Goal: Contribute content: Contribute content

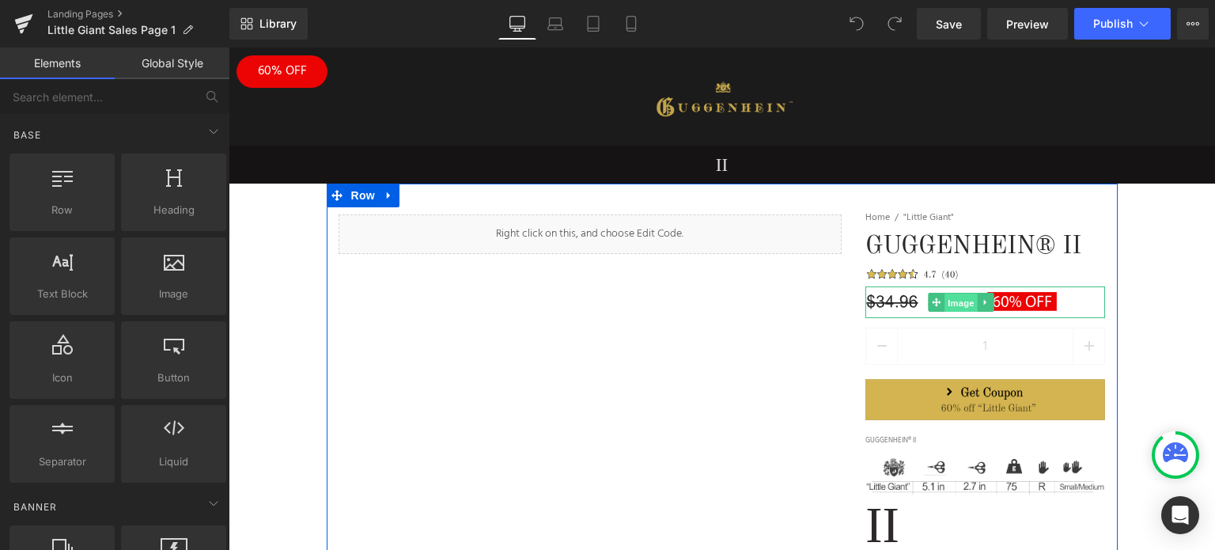
click at [953, 304] on span "Image" at bounding box center [961, 302] width 33 height 19
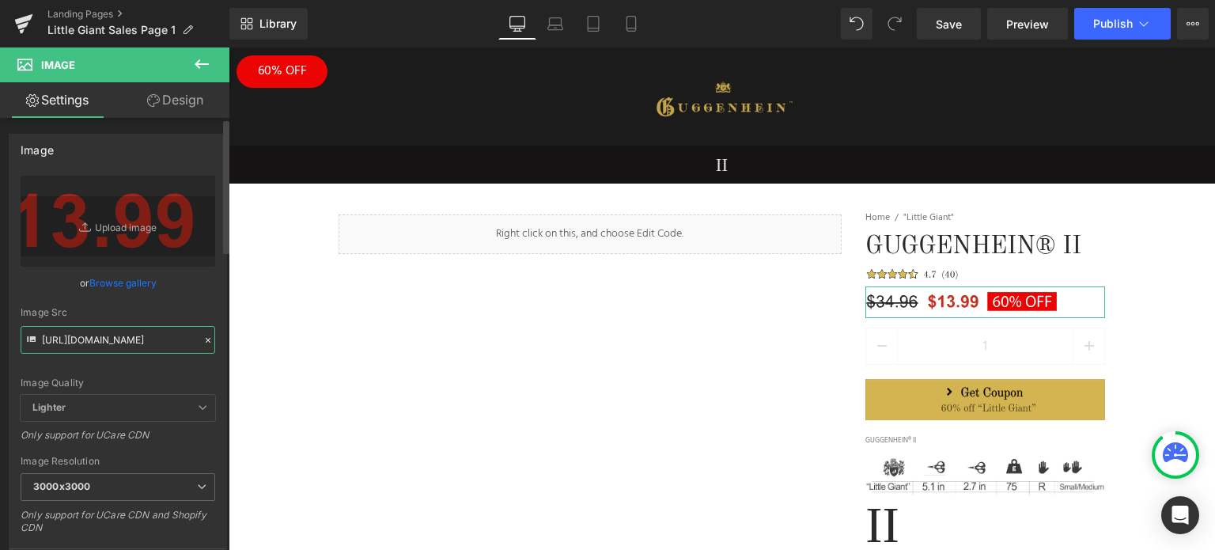
click at [93, 336] on input "[URL][DOMAIN_NAME]" at bounding box center [118, 340] width 195 height 28
paste input "[DOMAIN_NAME][URL]"
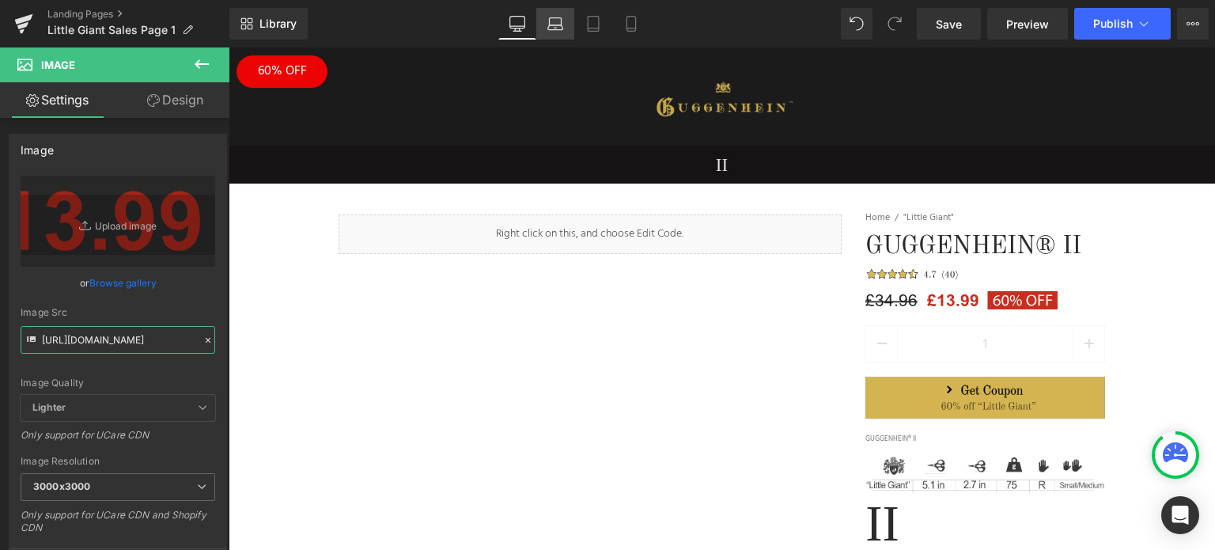
type input "[URL][DOMAIN_NAME]"
click at [562, 28] on icon at bounding box center [555, 27] width 15 height 5
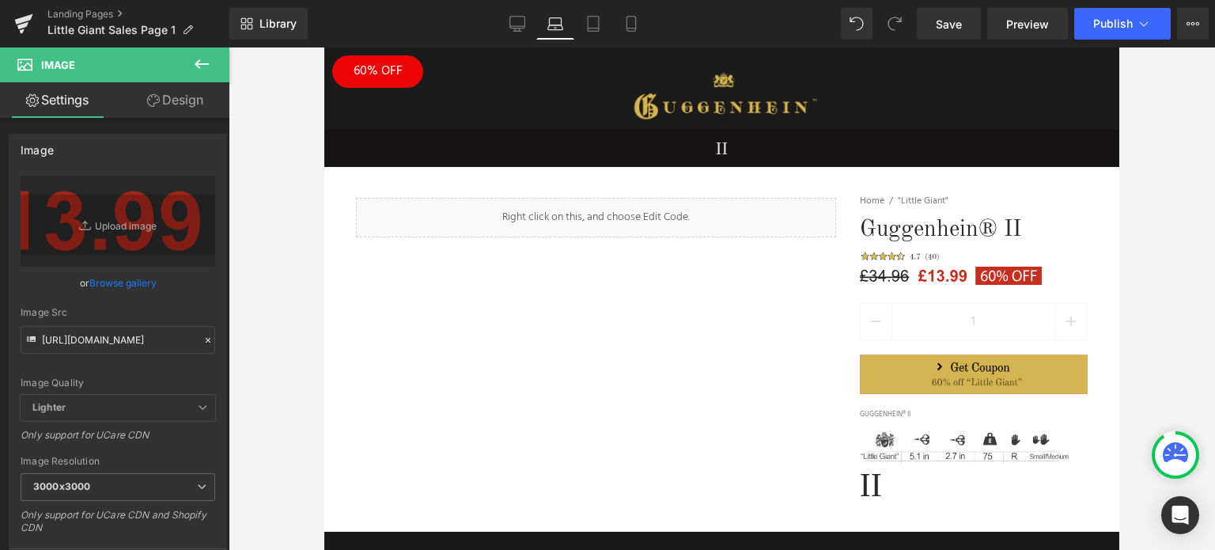
scroll to position [31, 0]
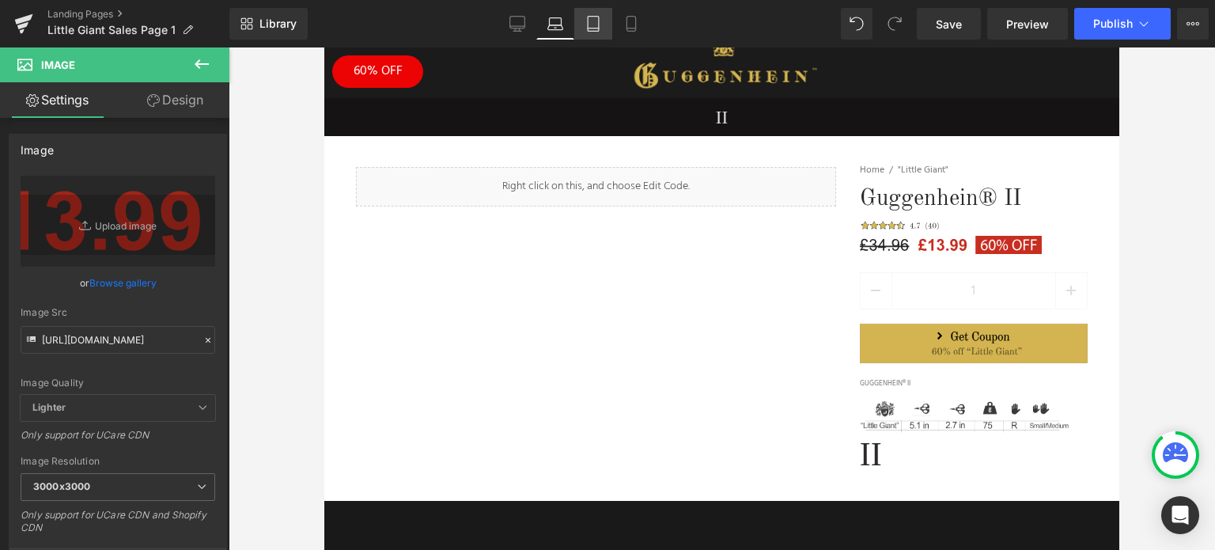
click at [592, 25] on icon at bounding box center [593, 24] width 16 height 16
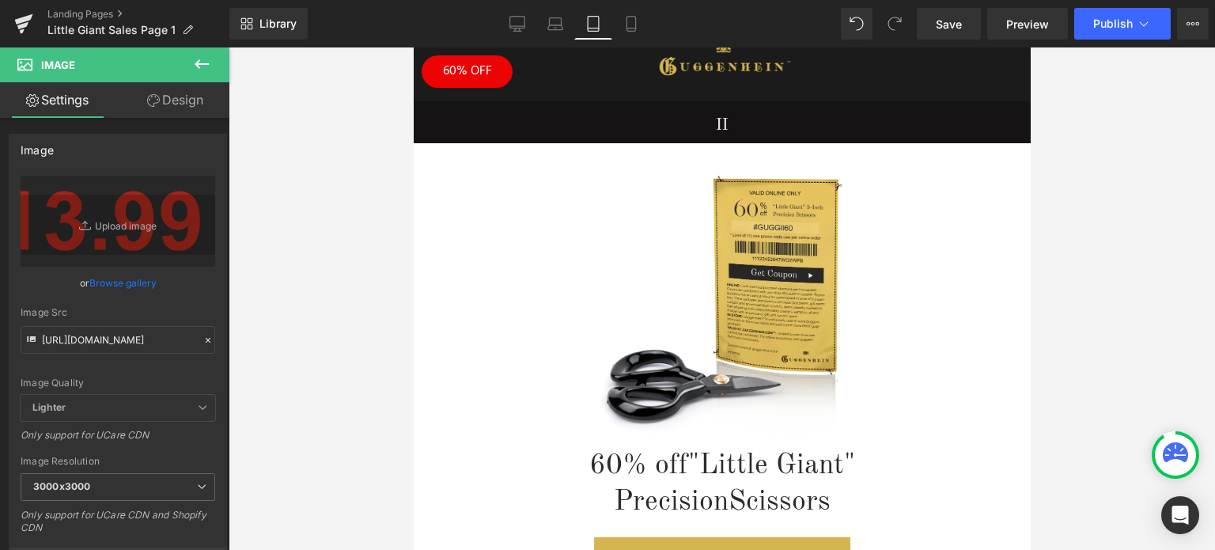
scroll to position [0, 0]
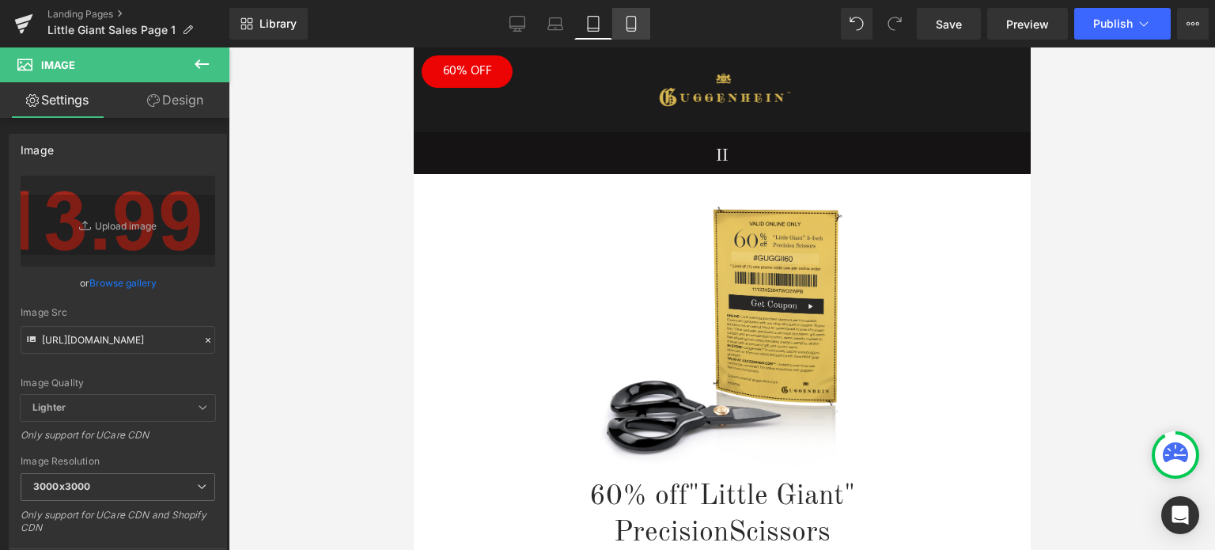
click at [637, 30] on icon at bounding box center [631, 24] width 16 height 16
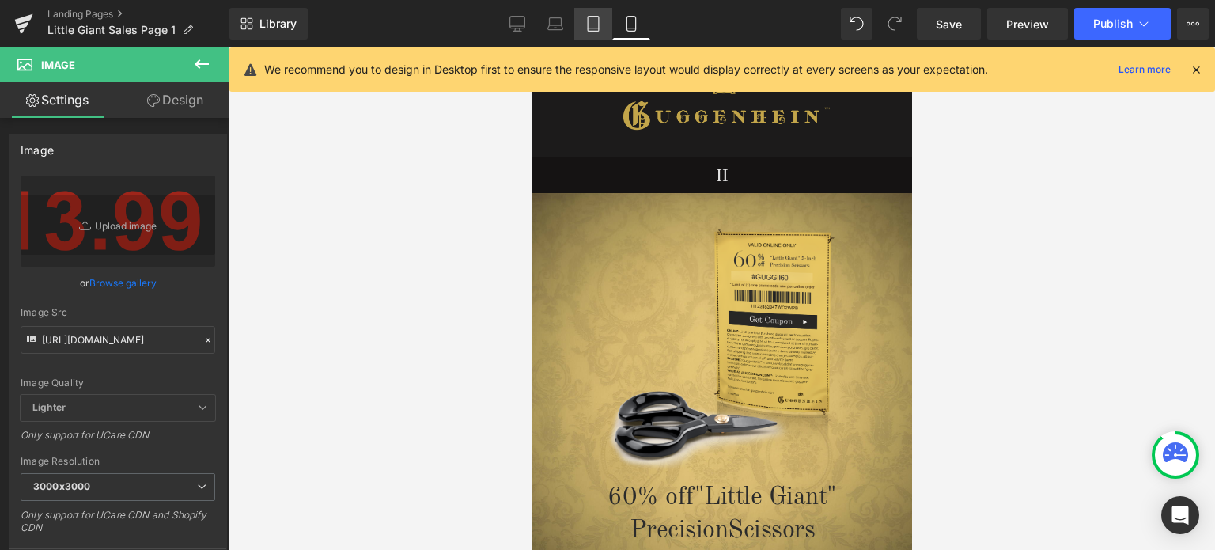
click at [601, 30] on icon at bounding box center [593, 24] width 16 height 16
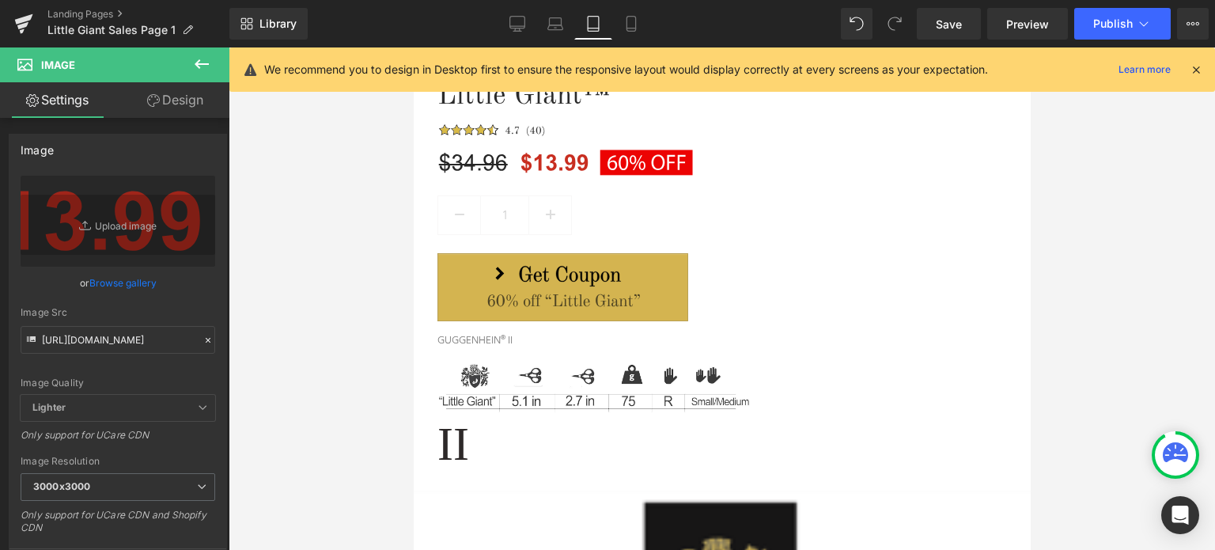
scroll to position [2689, 0]
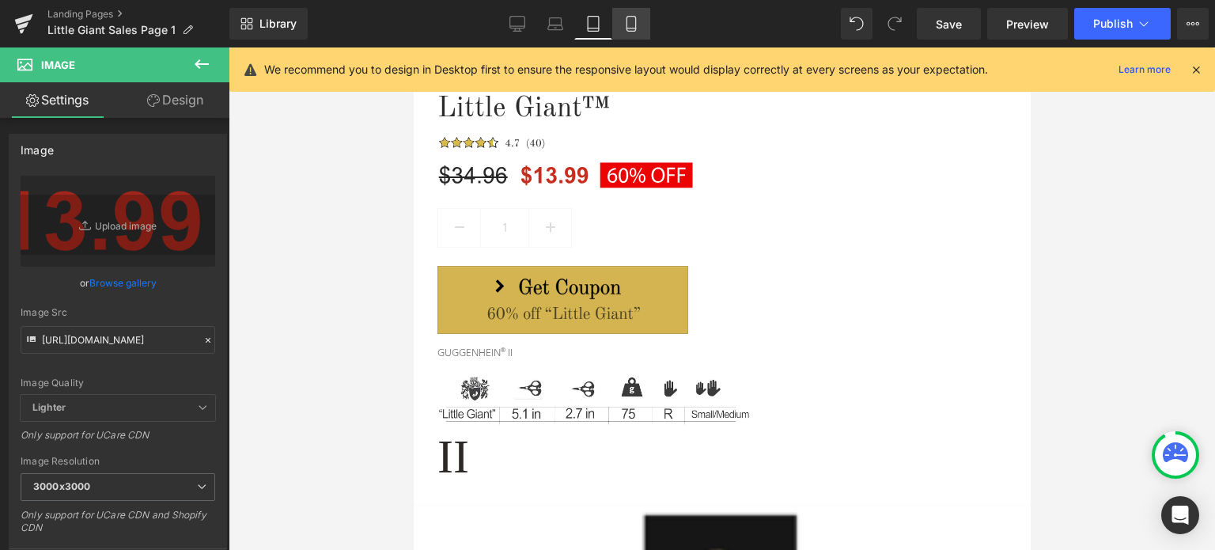
drag, startPoint x: 626, startPoint y: 20, endPoint x: 633, endPoint y: 13, distance: 9.5
click at [626, 20] on icon at bounding box center [631, 24] width 16 height 16
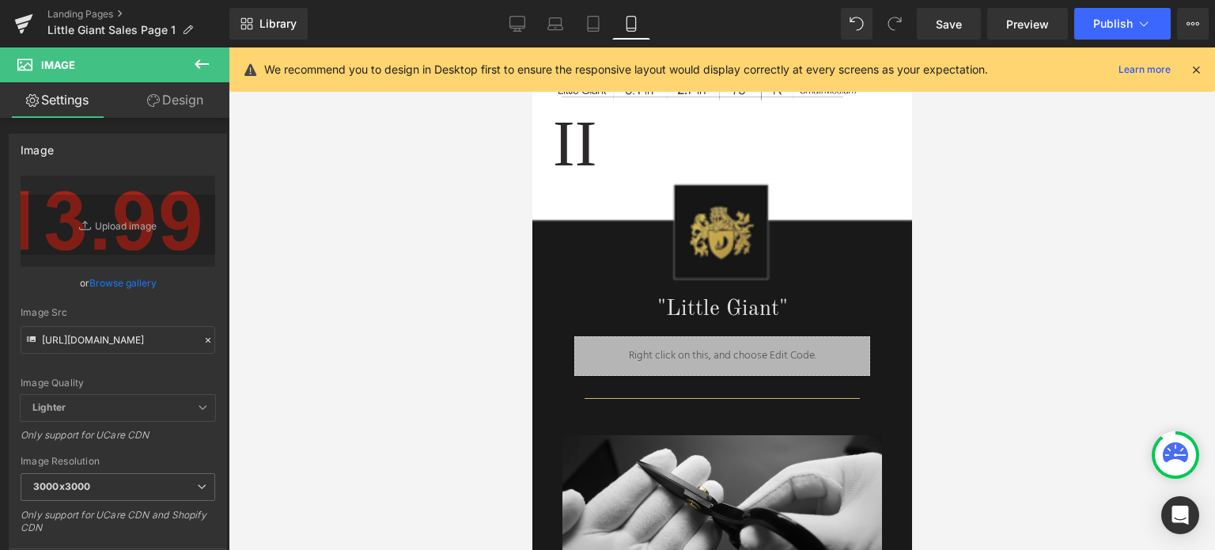
scroll to position [0, 0]
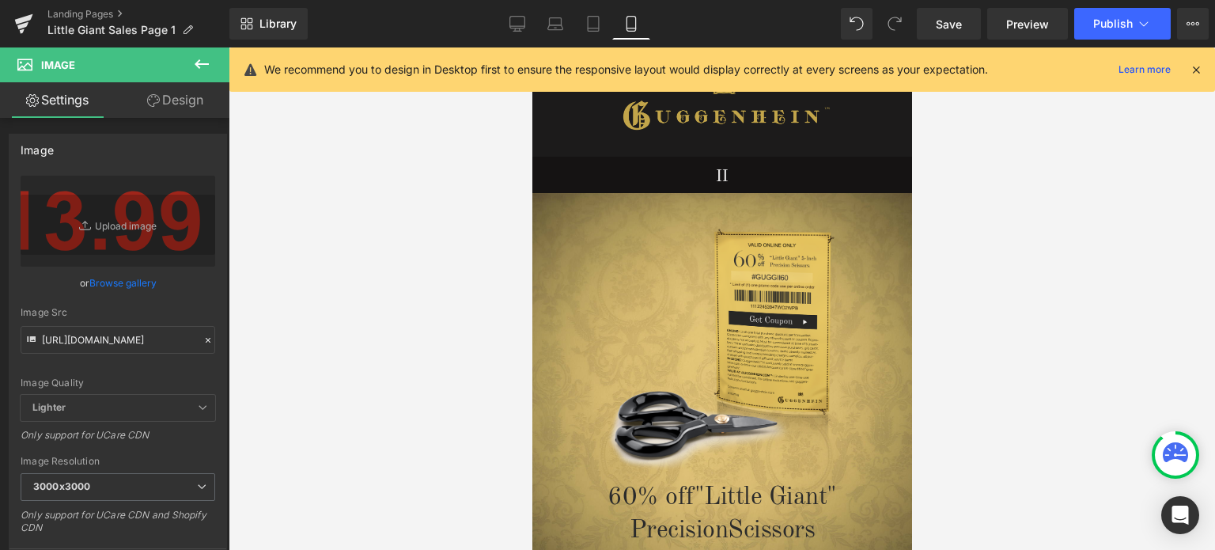
click at [1197, 70] on icon at bounding box center [1196, 69] width 14 height 14
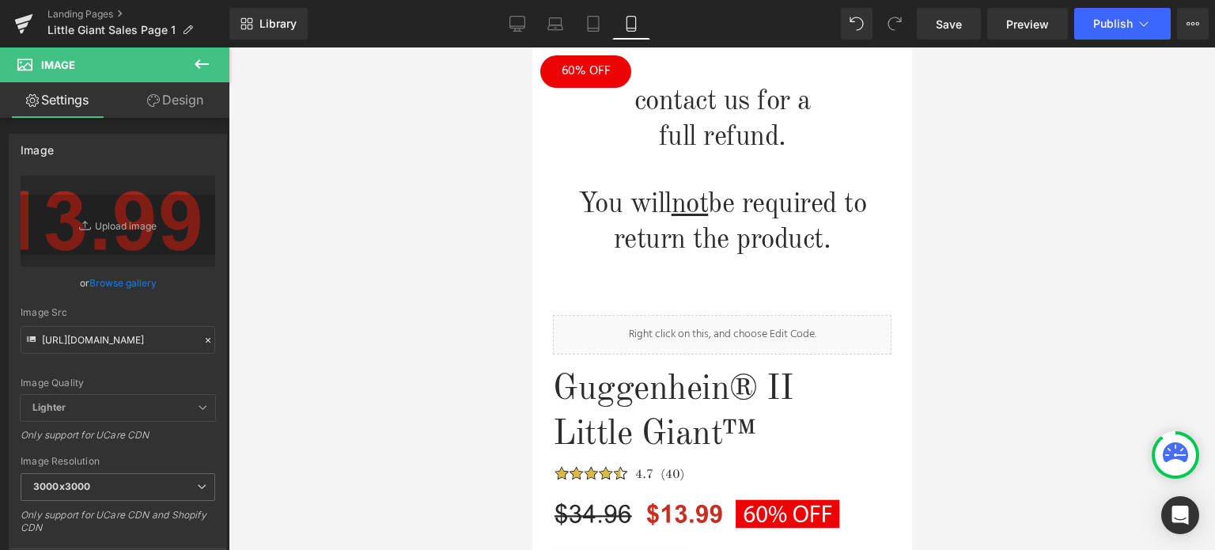
scroll to position [2056, 0]
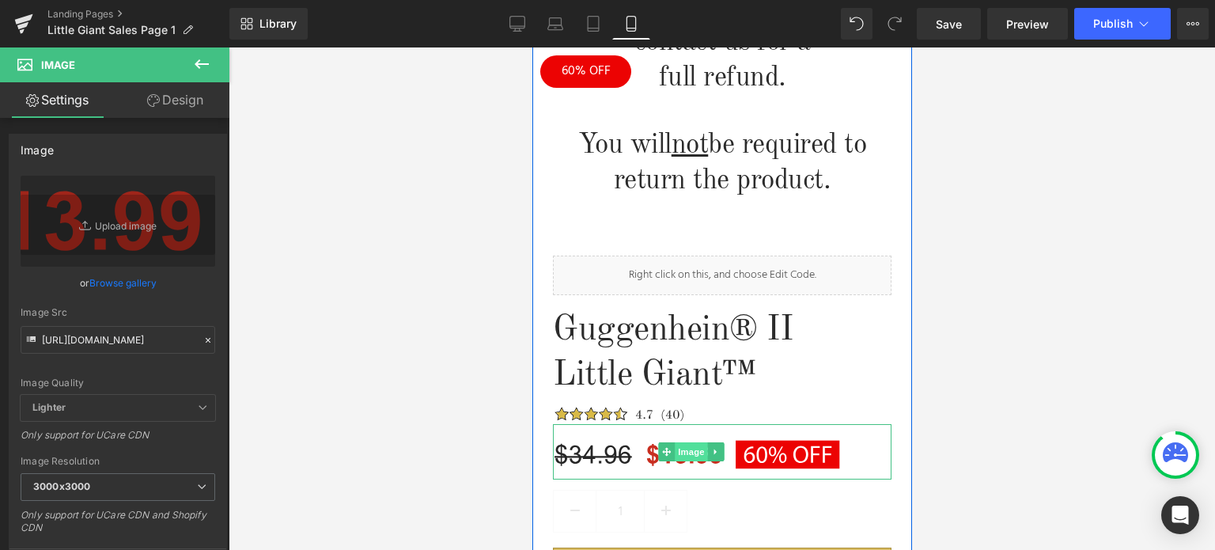
click at [689, 442] on span "Image" at bounding box center [691, 451] width 33 height 19
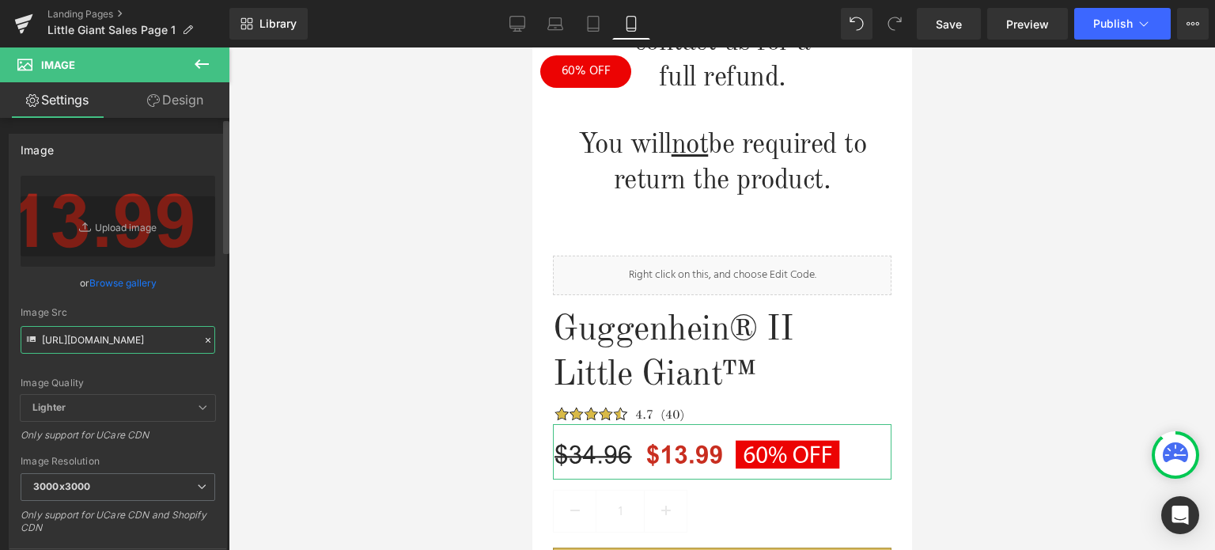
click at [101, 338] on input "[URL][DOMAIN_NAME]" at bounding box center [118, 340] width 195 height 28
paste input "[DOMAIN_NAME][URL]"
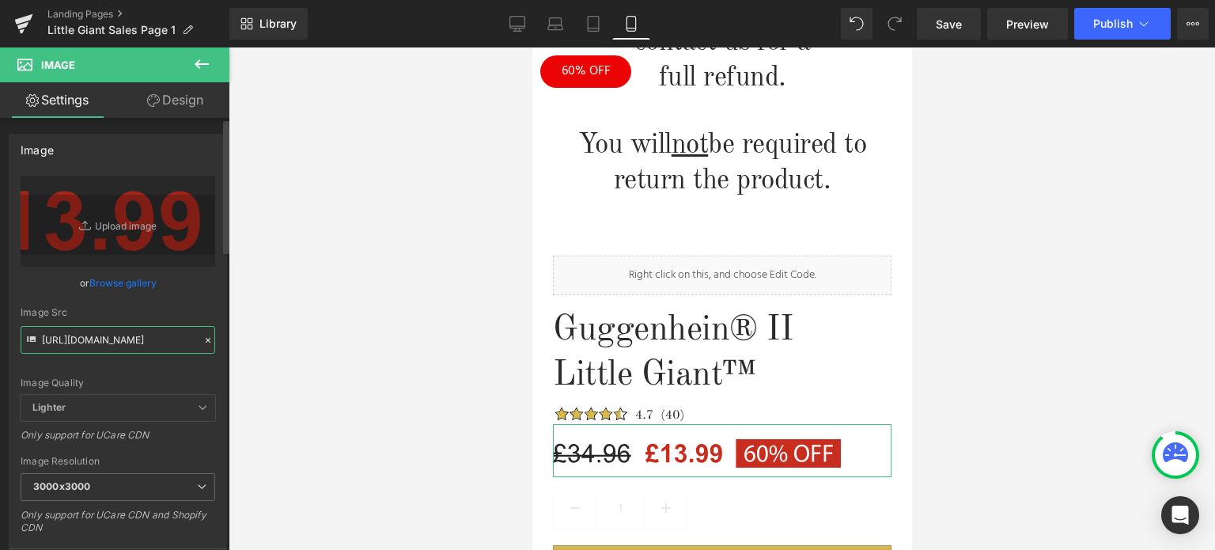
type input "[URL][DOMAIN_NAME]"
click at [202, 370] on div "Image Quality Lighter Lightest Lighter Lighter Lightest Only support for UCare …" at bounding box center [118, 285] width 195 height 219
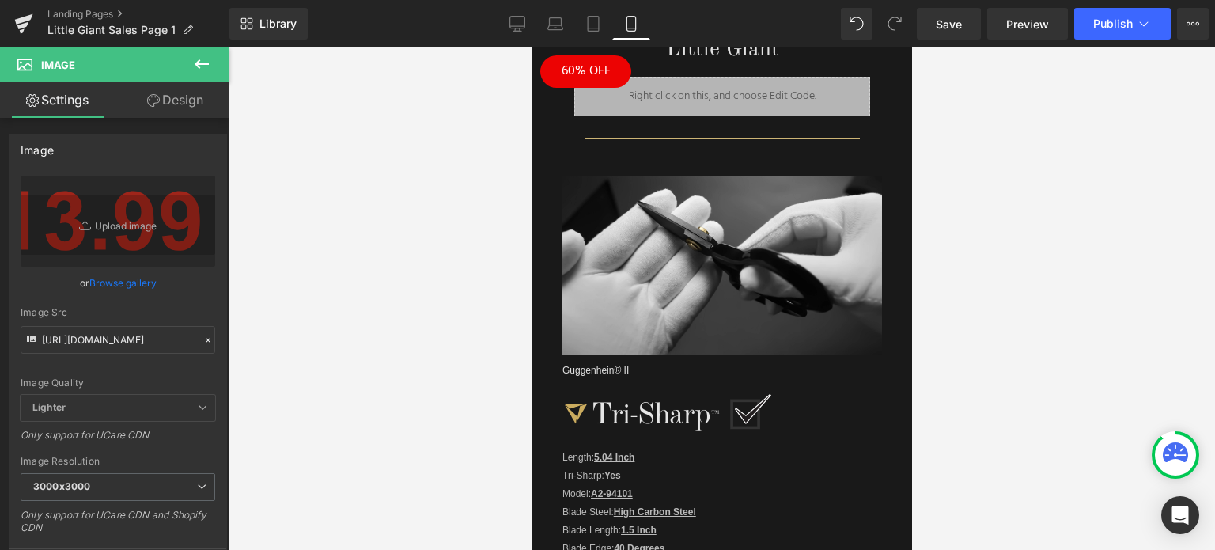
scroll to position [2962, 0]
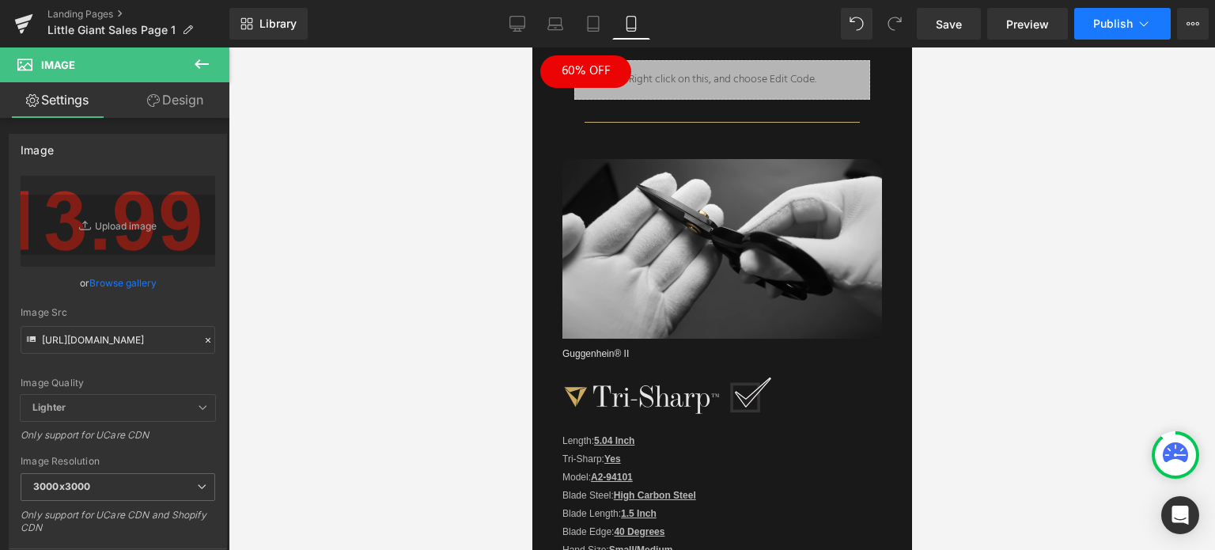
click at [1120, 25] on span "Publish" at bounding box center [1113, 23] width 40 height 13
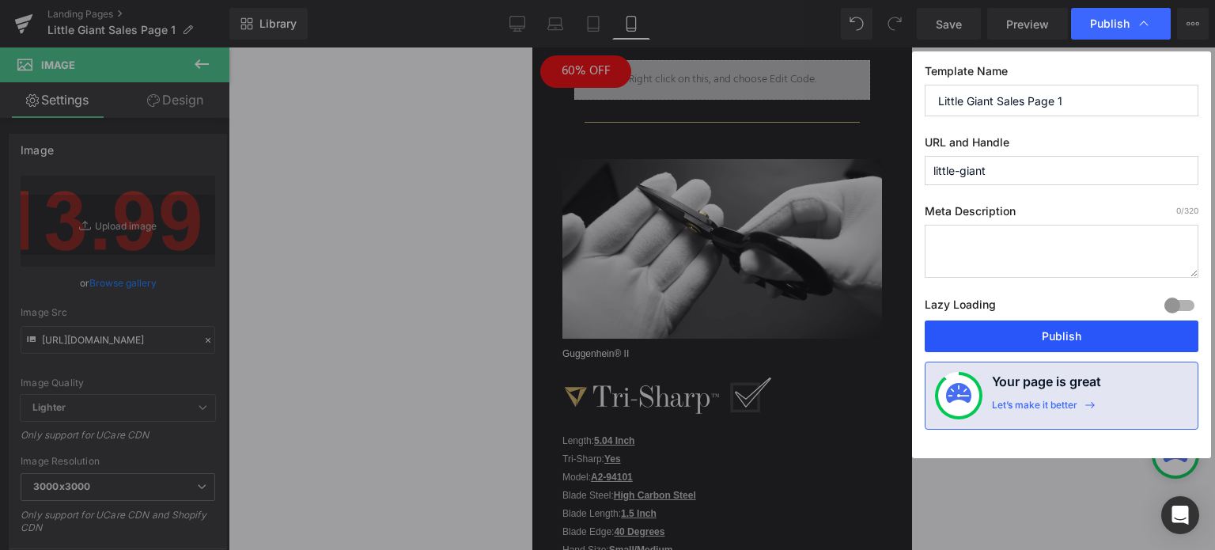
click at [1072, 332] on button "Publish" at bounding box center [1061, 336] width 274 height 32
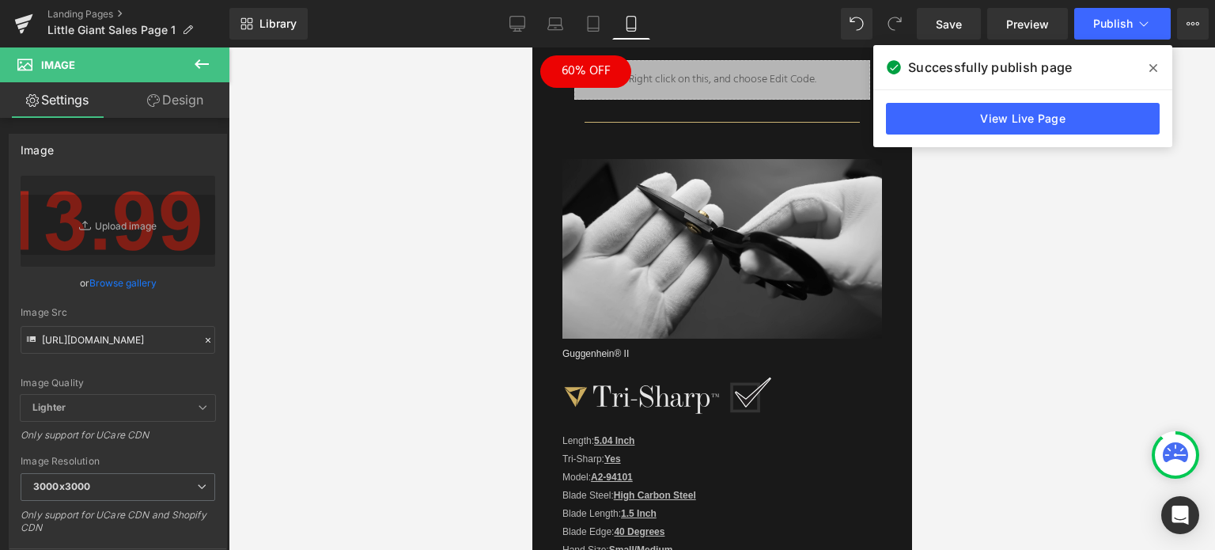
click at [1152, 68] on icon at bounding box center [1153, 68] width 8 height 8
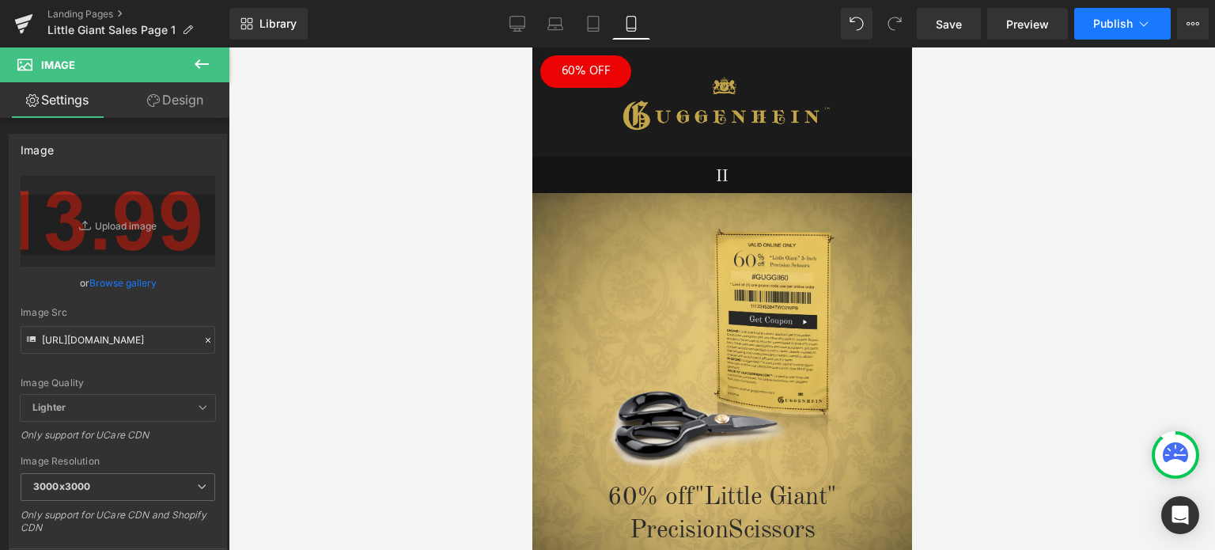
click at [1124, 22] on span "Publish" at bounding box center [1113, 23] width 40 height 13
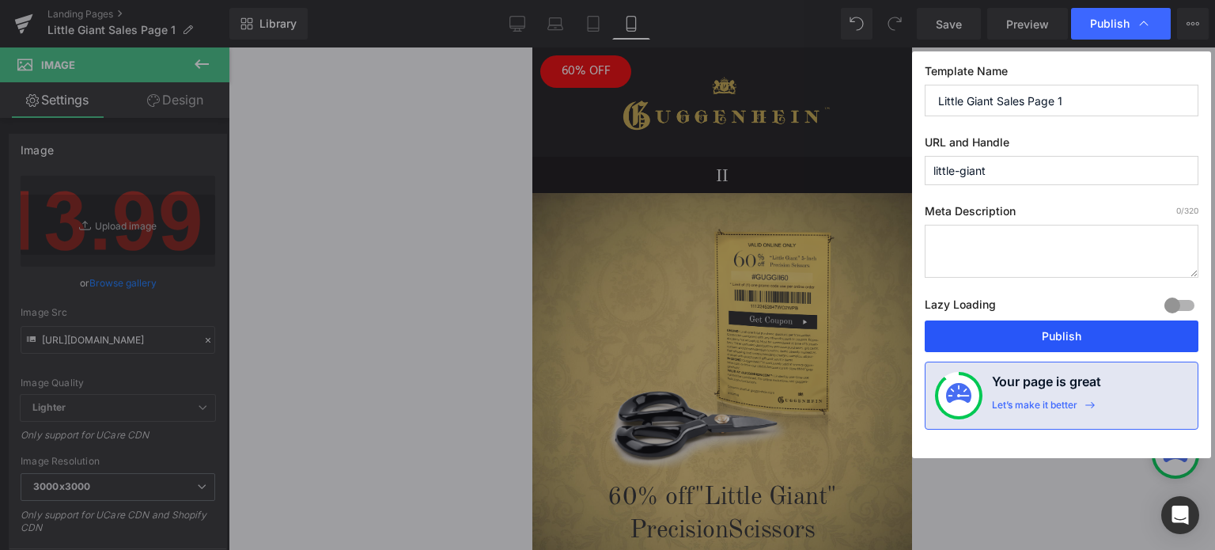
click at [1057, 331] on button "Publish" at bounding box center [1061, 336] width 274 height 32
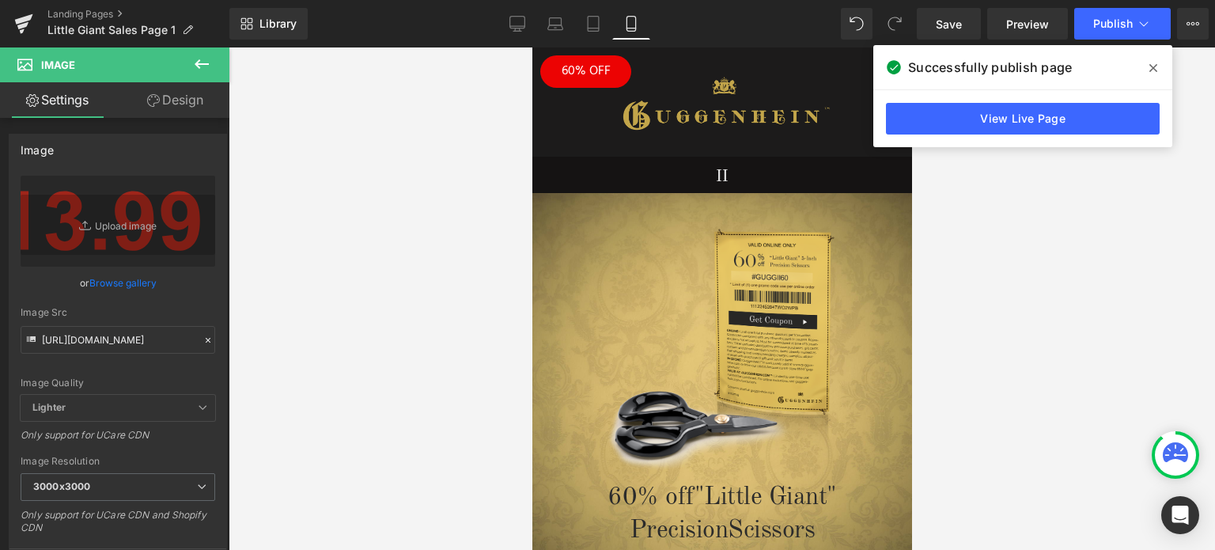
click at [1156, 62] on icon at bounding box center [1153, 68] width 8 height 13
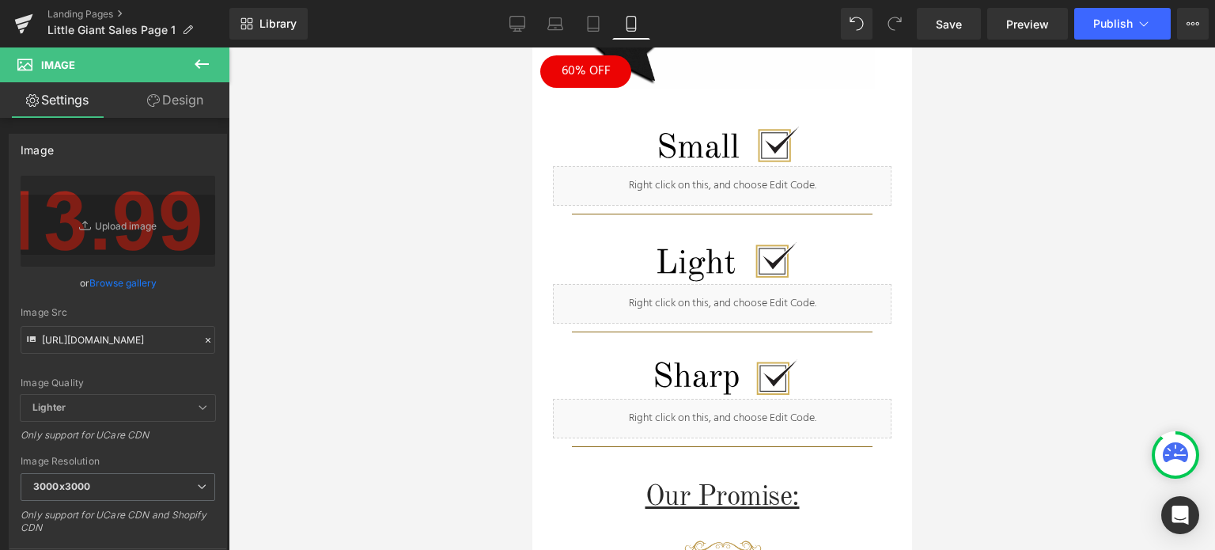
scroll to position [1423, 0]
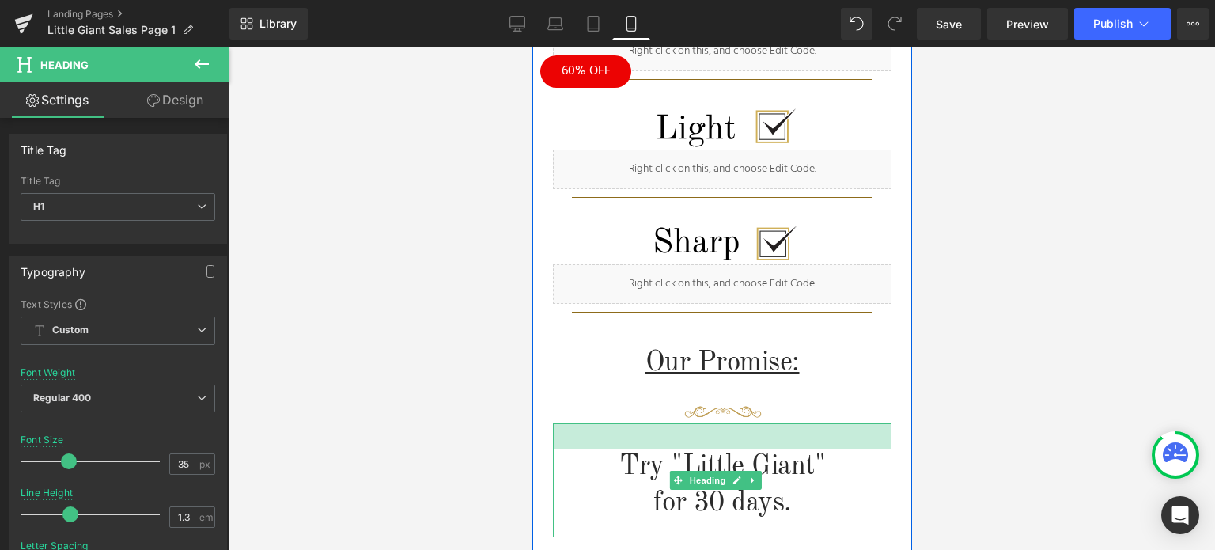
drag, startPoint x: 792, startPoint y: 388, endPoint x: 1730, endPoint y: 401, distance: 938.8
click at [792, 423] on div "32px" at bounding box center [721, 435] width 338 height 25
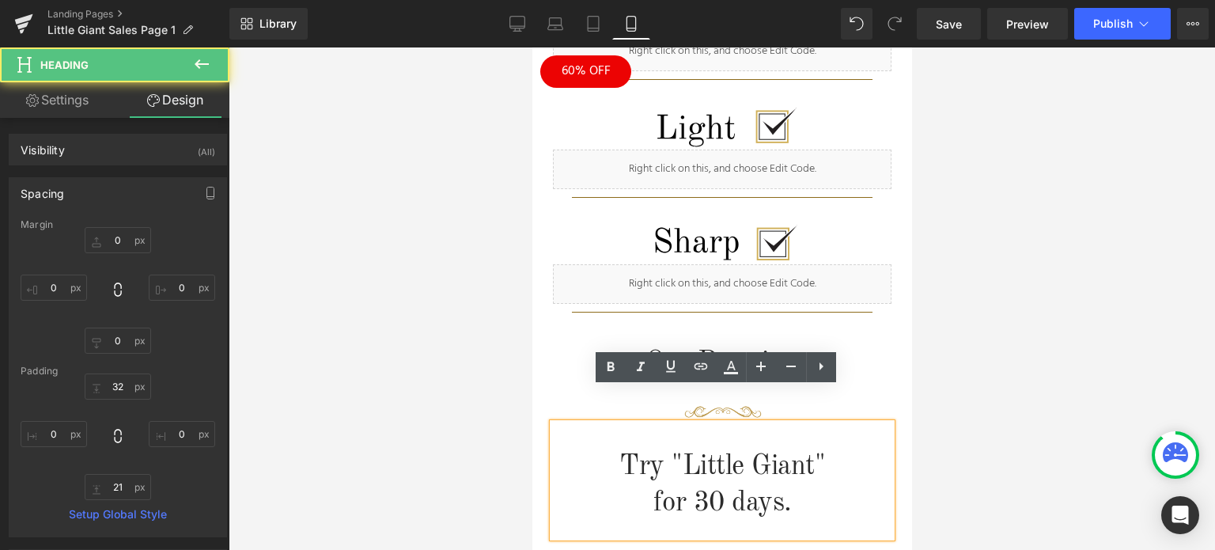
type input "0"
type input "32"
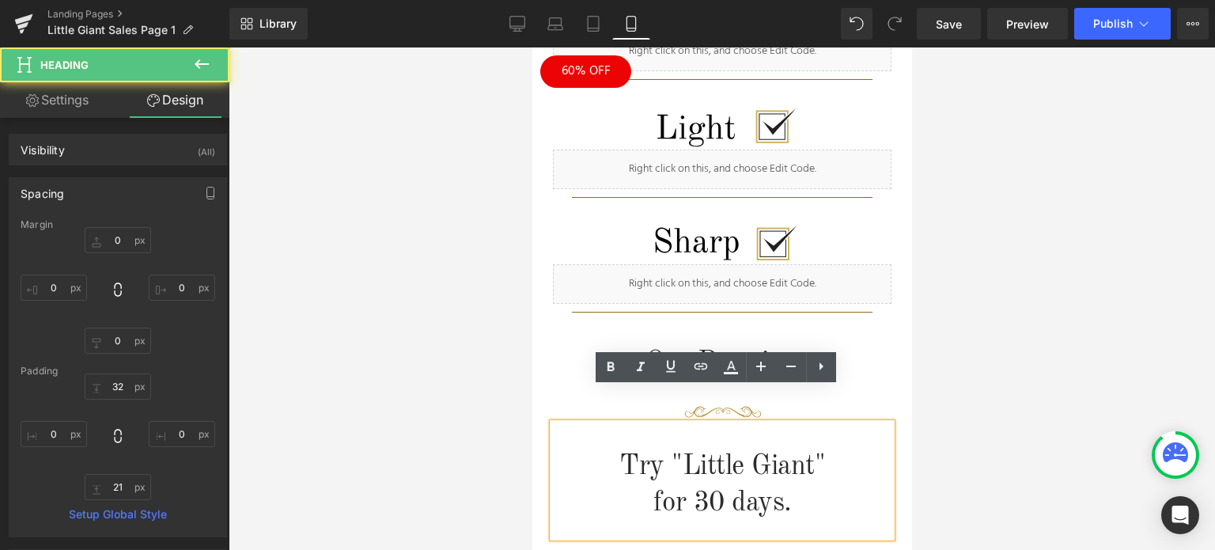
type input "0"
type input "21"
type input "0"
click at [1008, 333] on div at bounding box center [722, 298] width 986 height 502
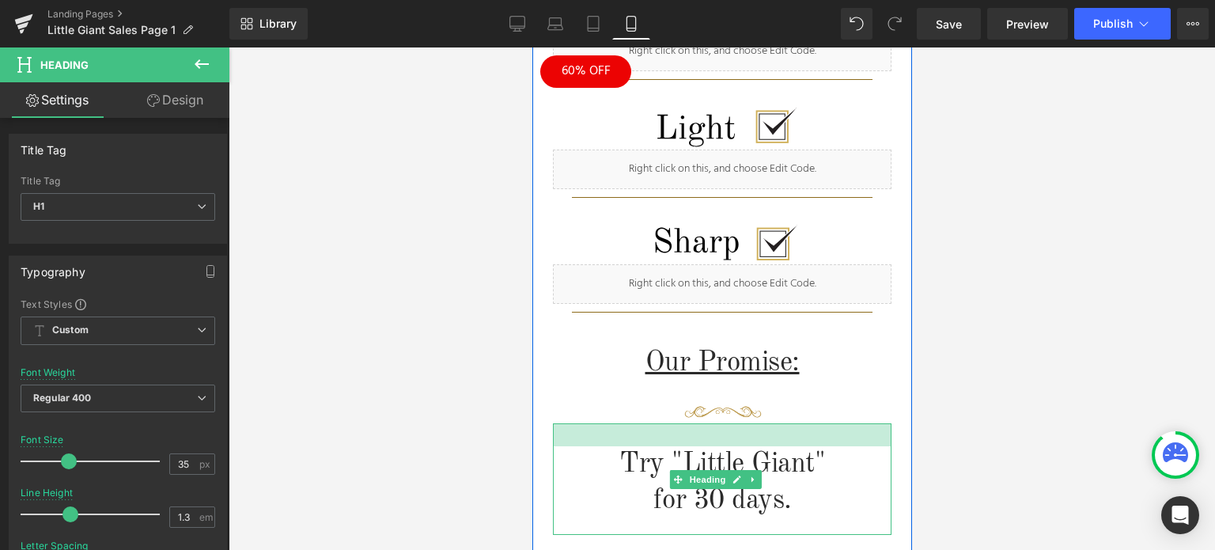
drag, startPoint x: 779, startPoint y: 395, endPoint x: 1636, endPoint y: 418, distance: 857.5
click at [781, 423] on div at bounding box center [721, 434] width 338 height 23
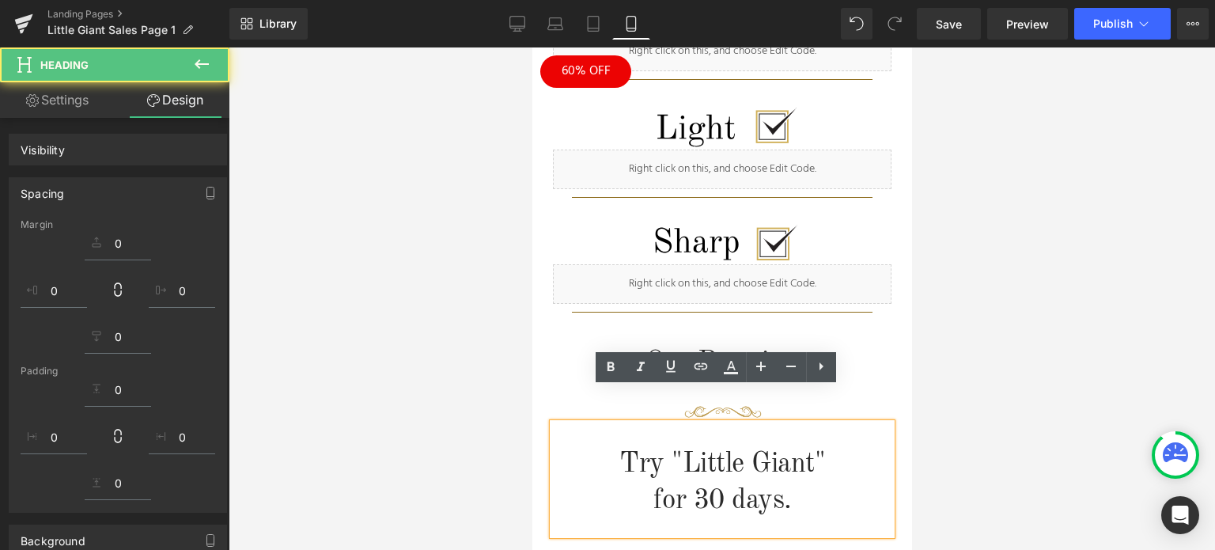
click at [1050, 342] on div at bounding box center [722, 298] width 986 height 502
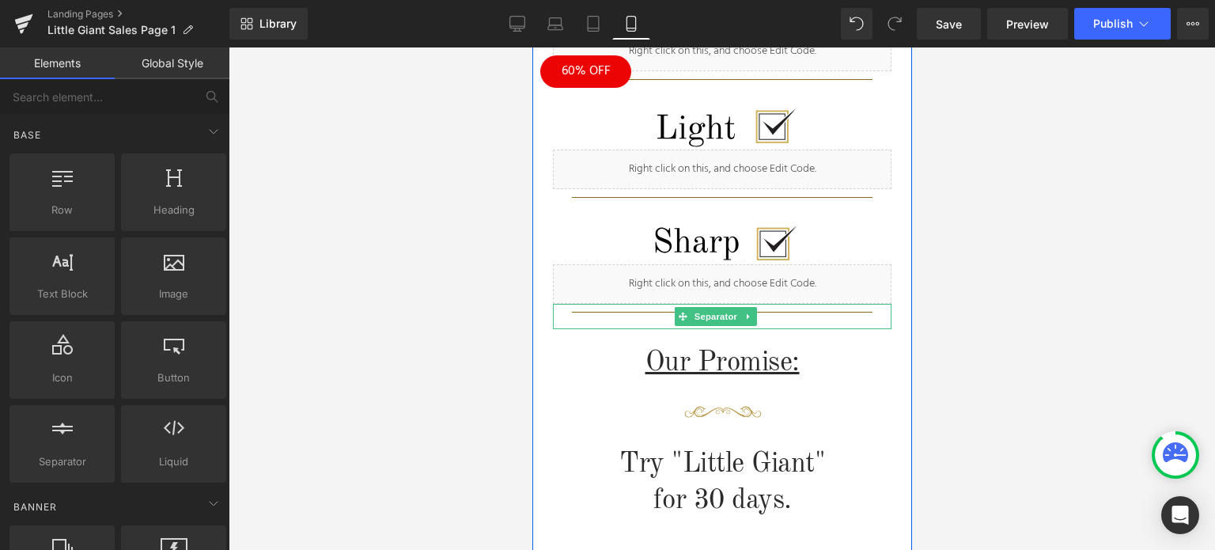
scroll to position [1661, 0]
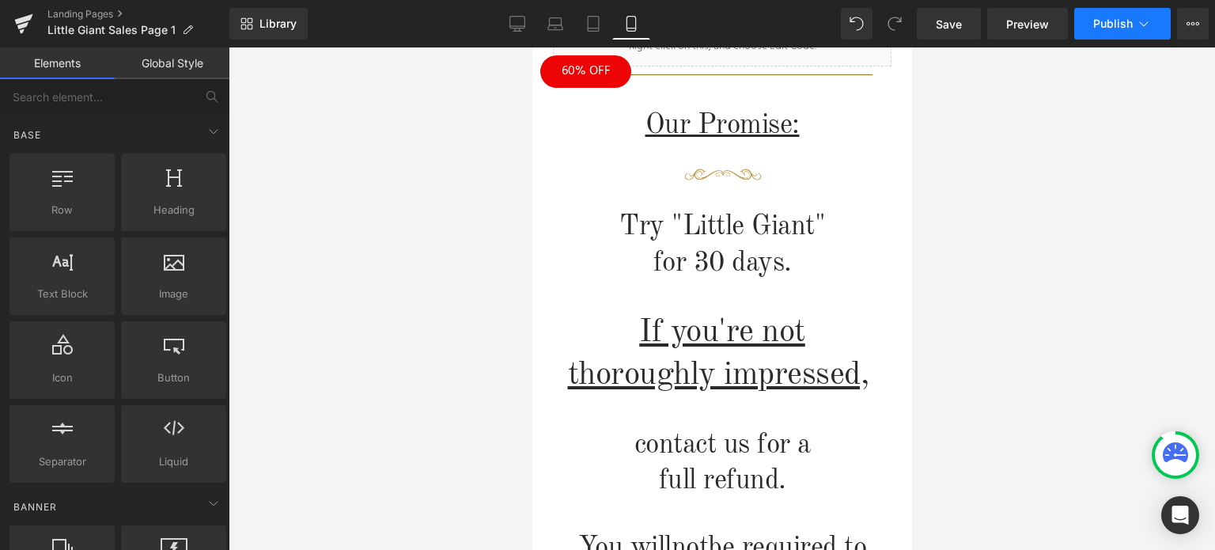
click at [1125, 18] on span "Publish" at bounding box center [1113, 23] width 40 height 13
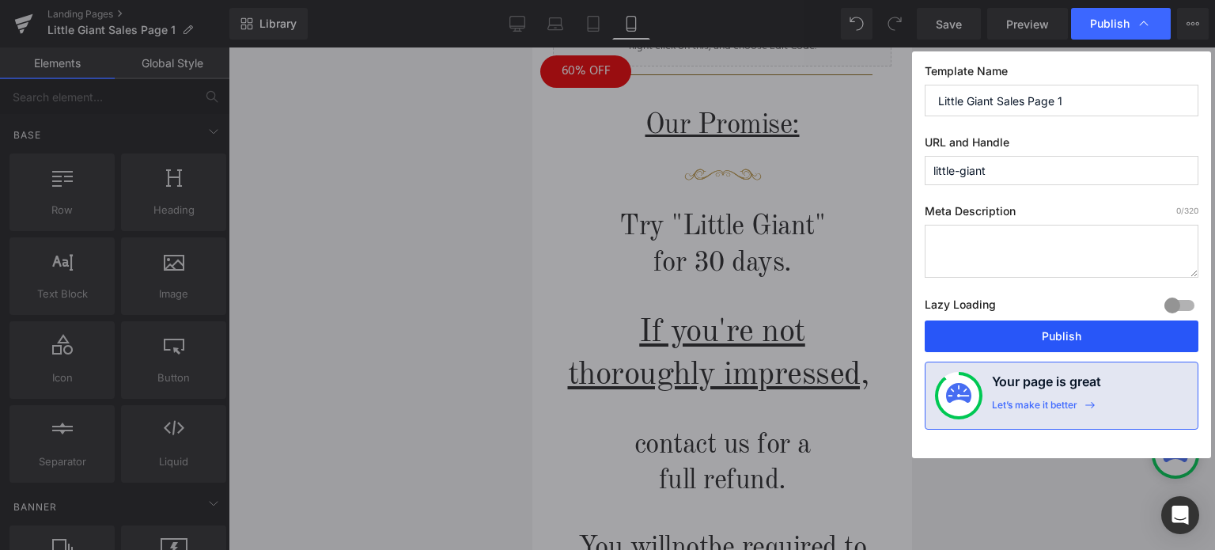
drag, startPoint x: 1078, startPoint y: 335, endPoint x: 240, endPoint y: 165, distance: 855.3
click at [1078, 335] on button "Publish" at bounding box center [1061, 336] width 274 height 32
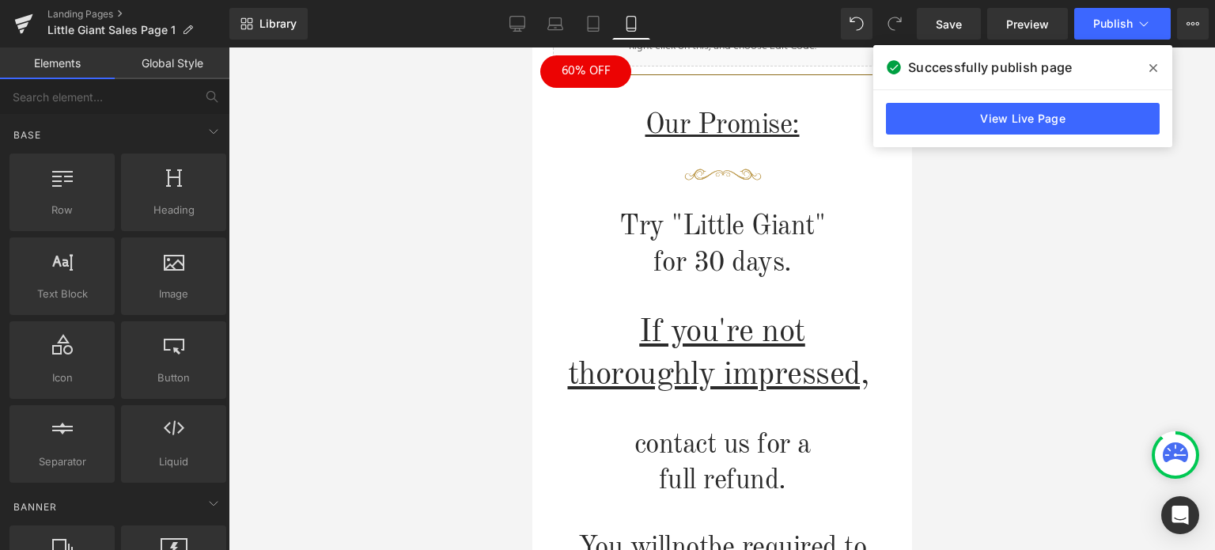
drag, startPoint x: 1153, startPoint y: 67, endPoint x: 1086, endPoint y: 94, distance: 72.4
click at [1153, 67] on icon at bounding box center [1153, 68] width 8 height 8
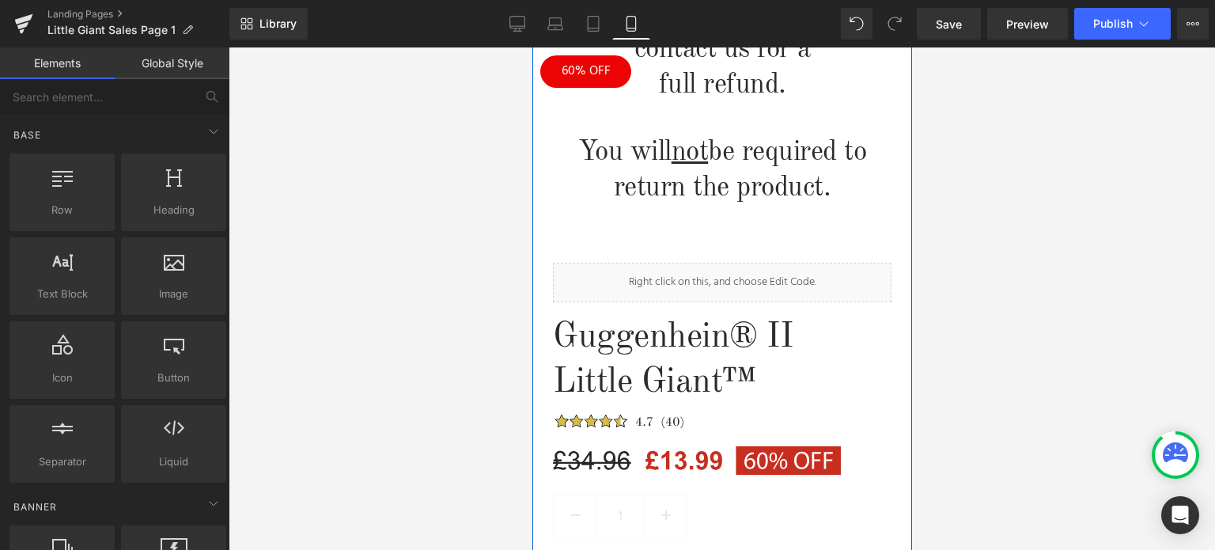
scroll to position [2293, 0]
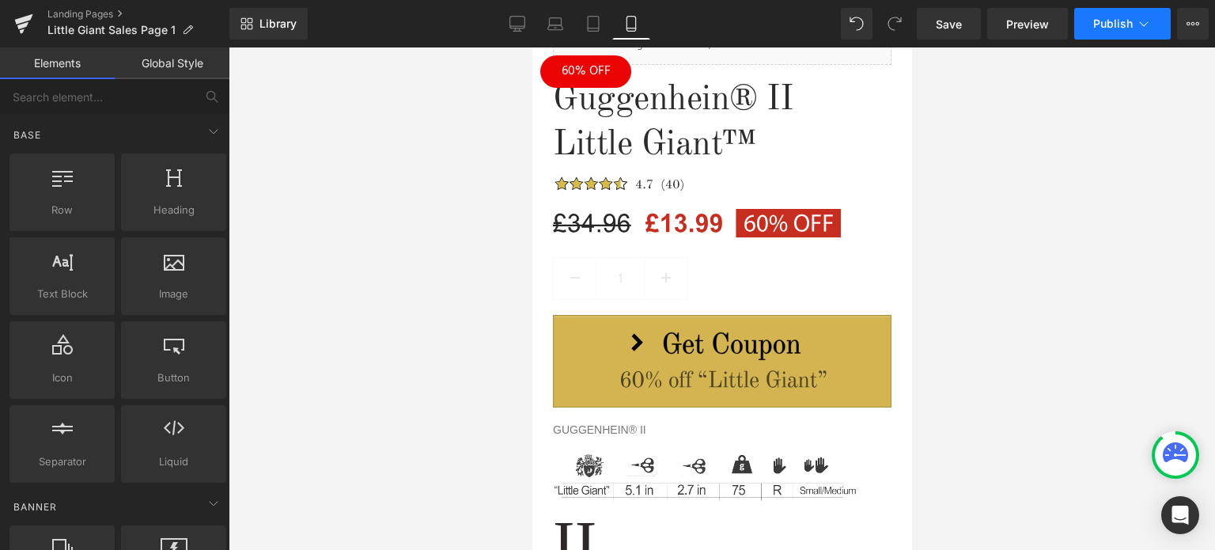
click at [1118, 19] on span "Publish" at bounding box center [1113, 23] width 40 height 13
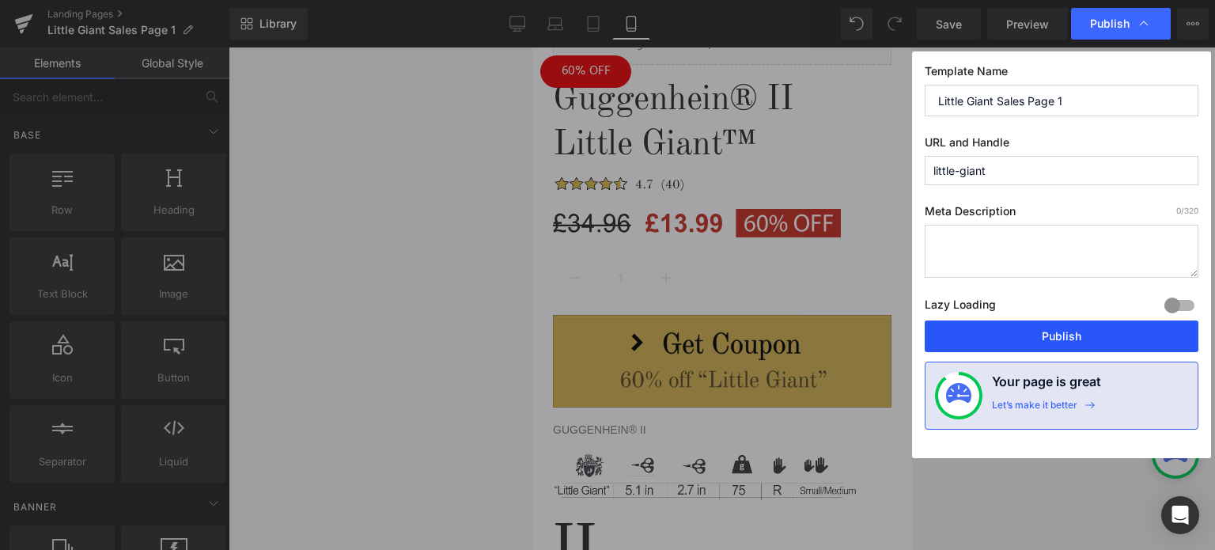
click at [1036, 338] on button "Publish" at bounding box center [1061, 336] width 274 height 32
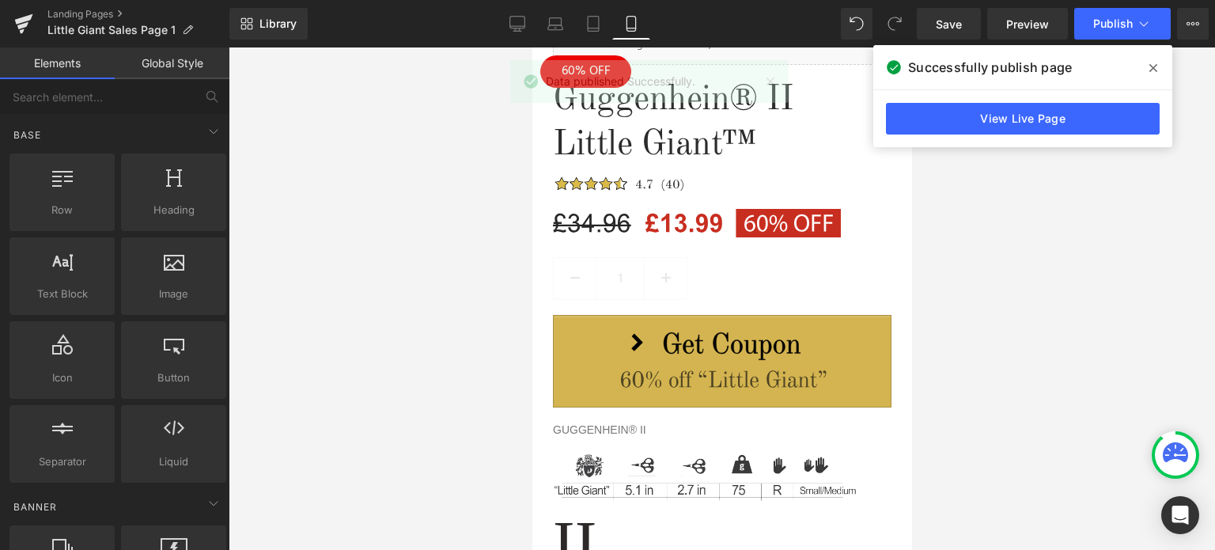
click at [1155, 67] on icon at bounding box center [1153, 68] width 8 height 13
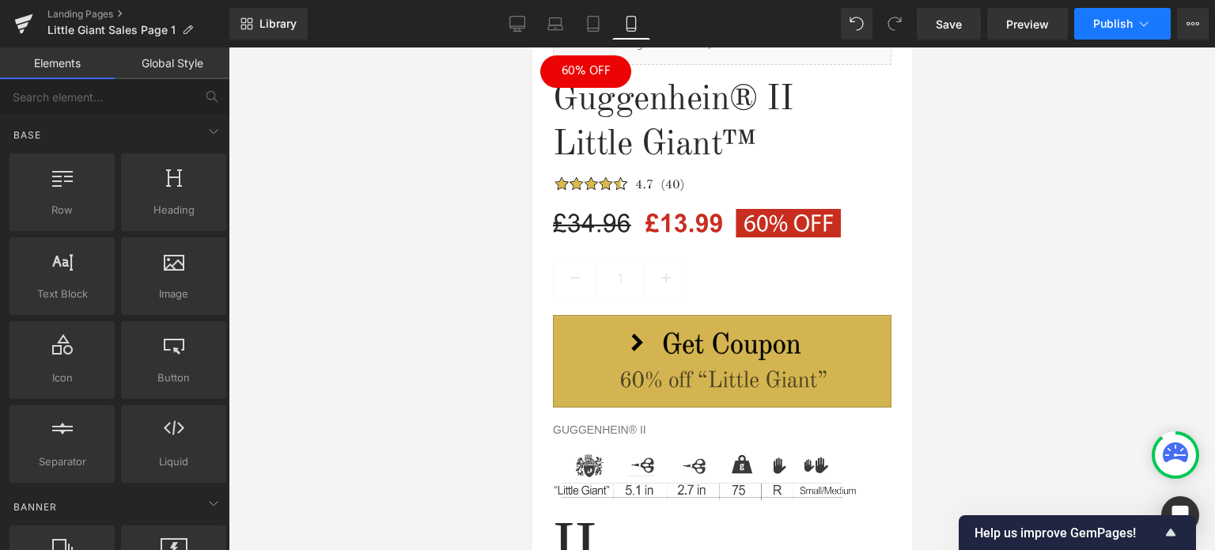
click at [1128, 21] on span "Publish" at bounding box center [1113, 23] width 40 height 13
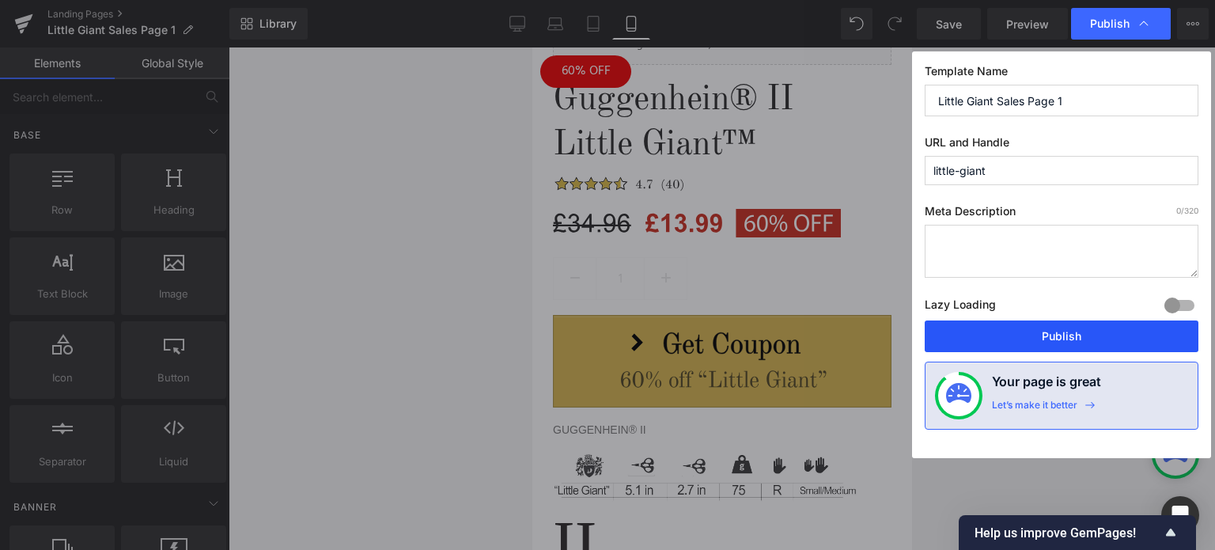
click at [1047, 332] on button "Publish" at bounding box center [1061, 336] width 274 height 32
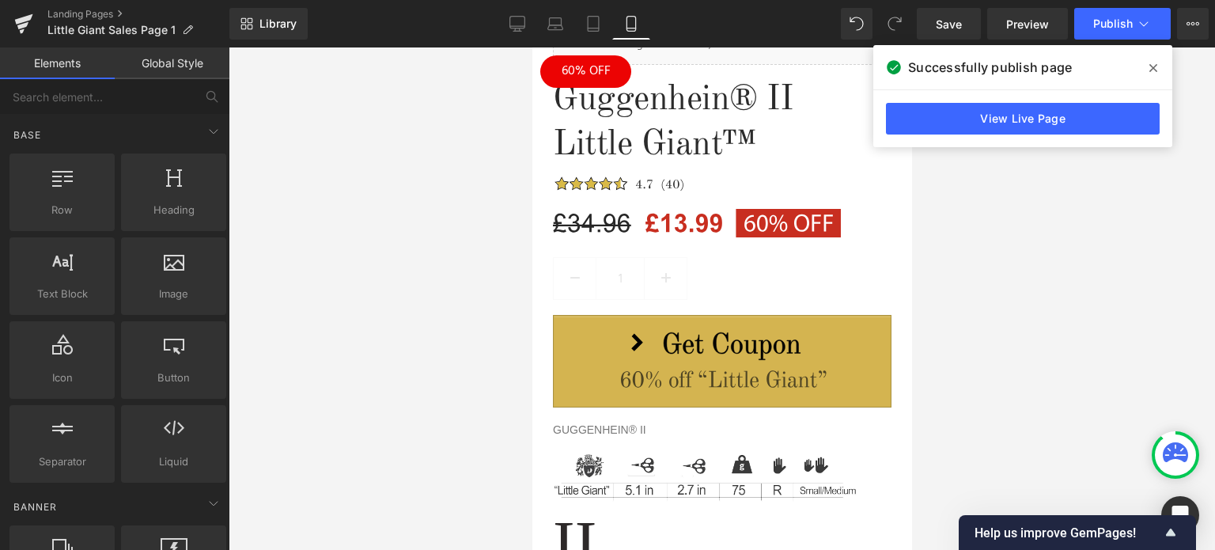
click at [1155, 71] on icon at bounding box center [1153, 68] width 8 height 13
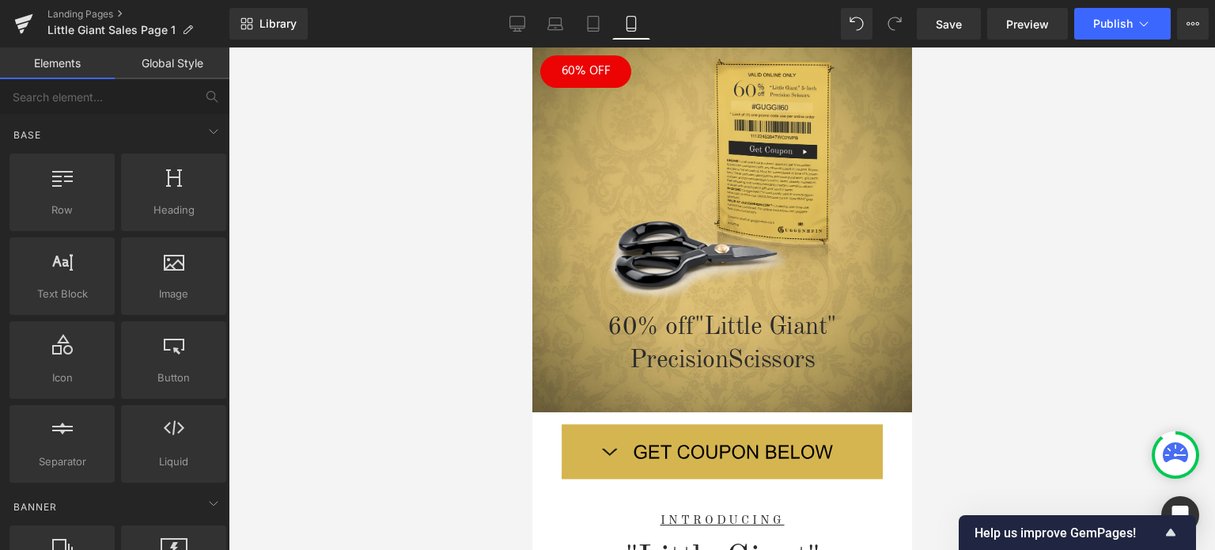
scroll to position [129, 0]
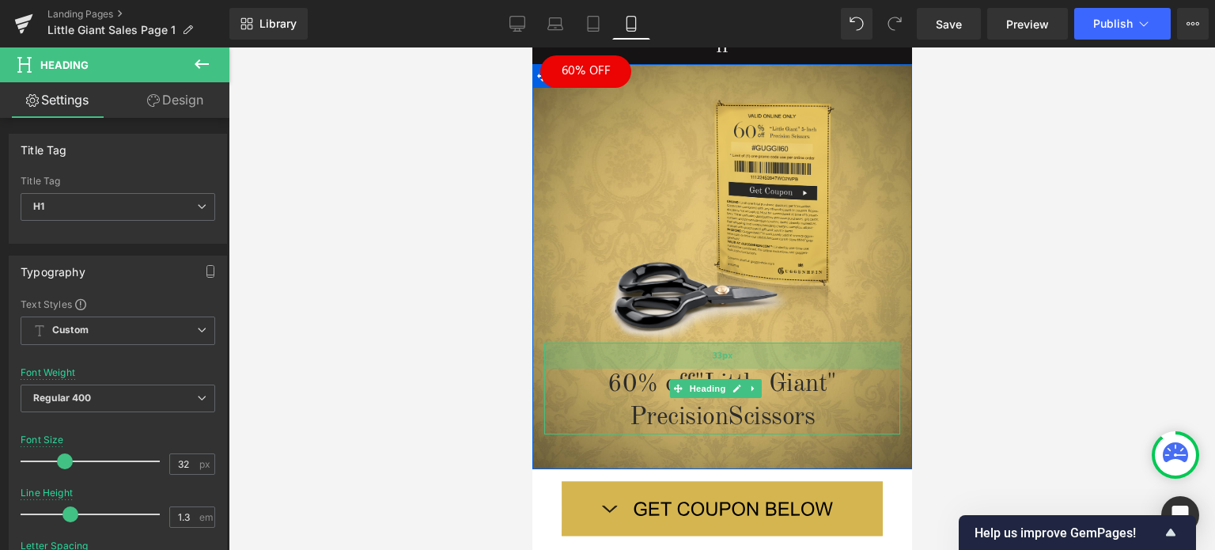
drag, startPoint x: 783, startPoint y: 335, endPoint x: 1580, endPoint y: 312, distance: 797.5
click at [783, 350] on div "33px" at bounding box center [721, 355] width 356 height 26
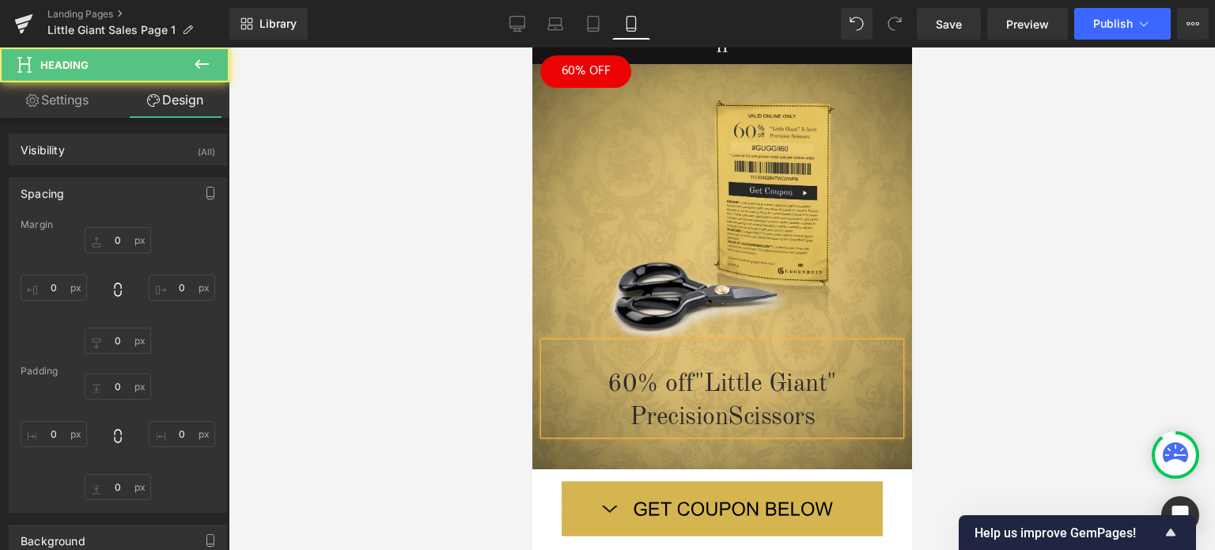
click at [1066, 280] on div at bounding box center [722, 298] width 986 height 502
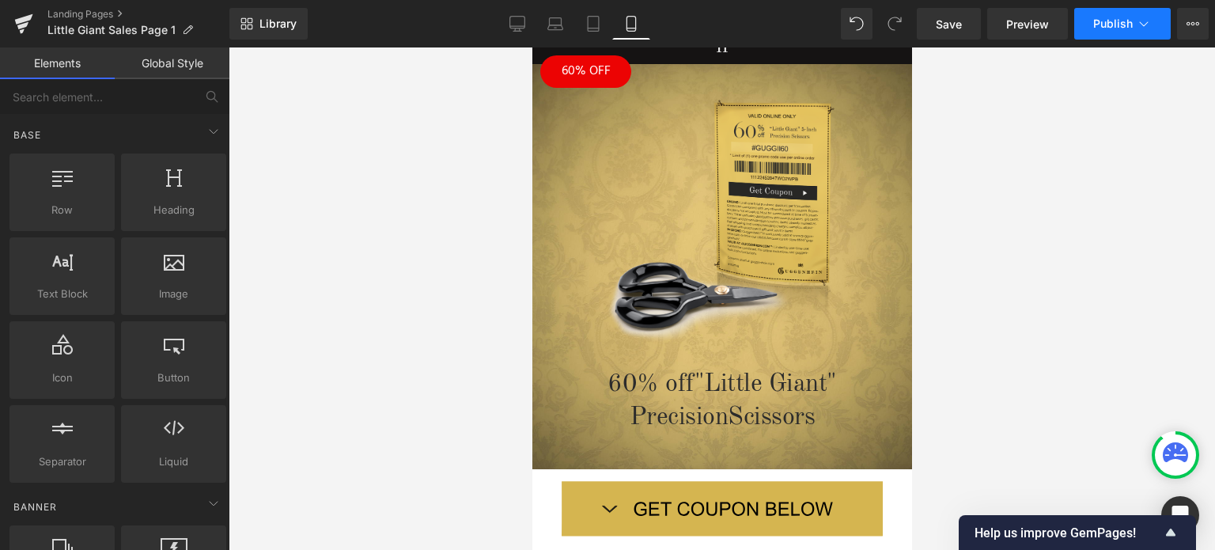
click at [1133, 21] on button "Publish" at bounding box center [1122, 24] width 96 height 32
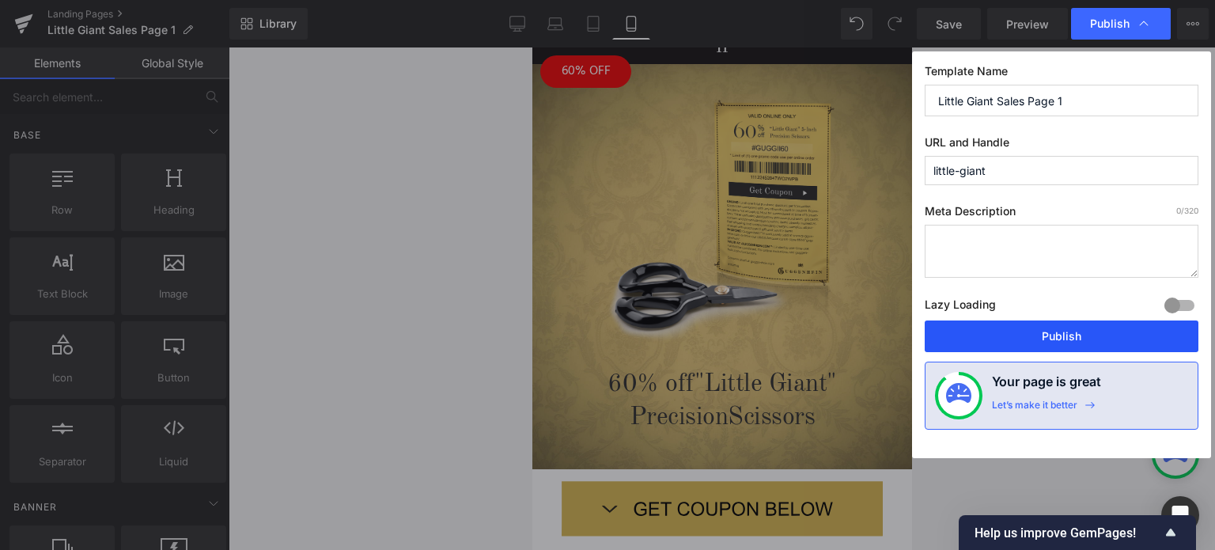
click at [1067, 328] on button "Publish" at bounding box center [1061, 336] width 274 height 32
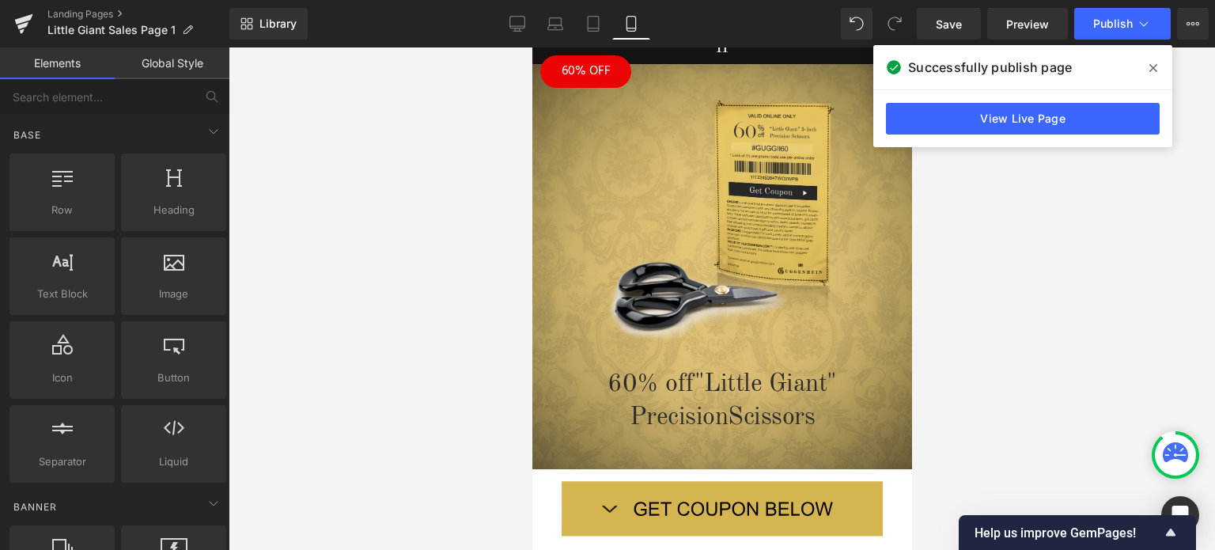
drag, startPoint x: 1151, startPoint y: 66, endPoint x: 1152, endPoint y: 55, distance: 11.1
click at [1151, 66] on icon at bounding box center [1153, 68] width 8 height 8
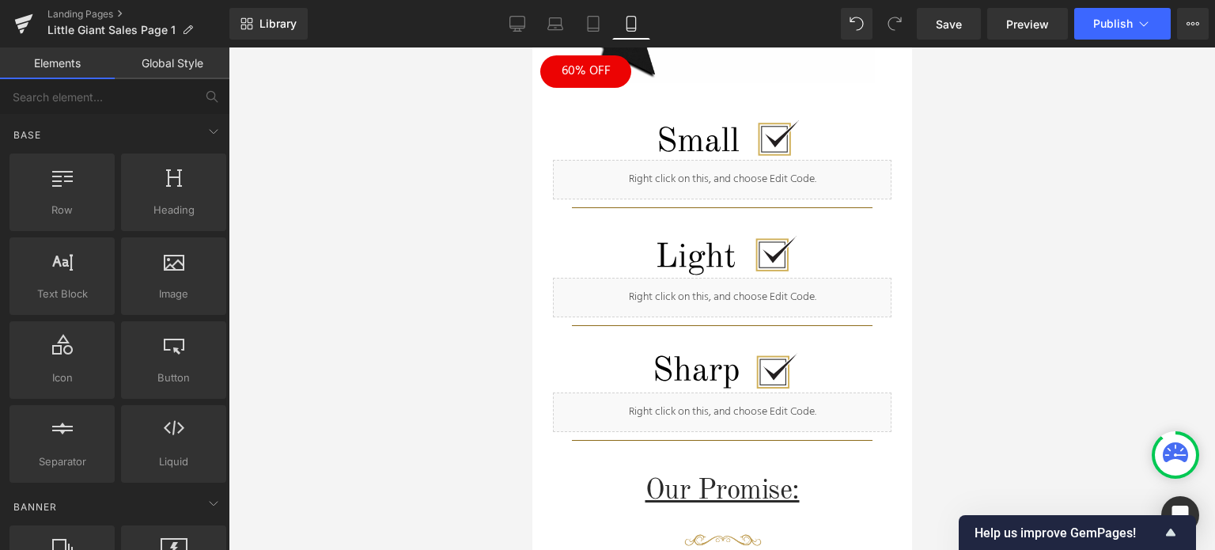
scroll to position [1775, 0]
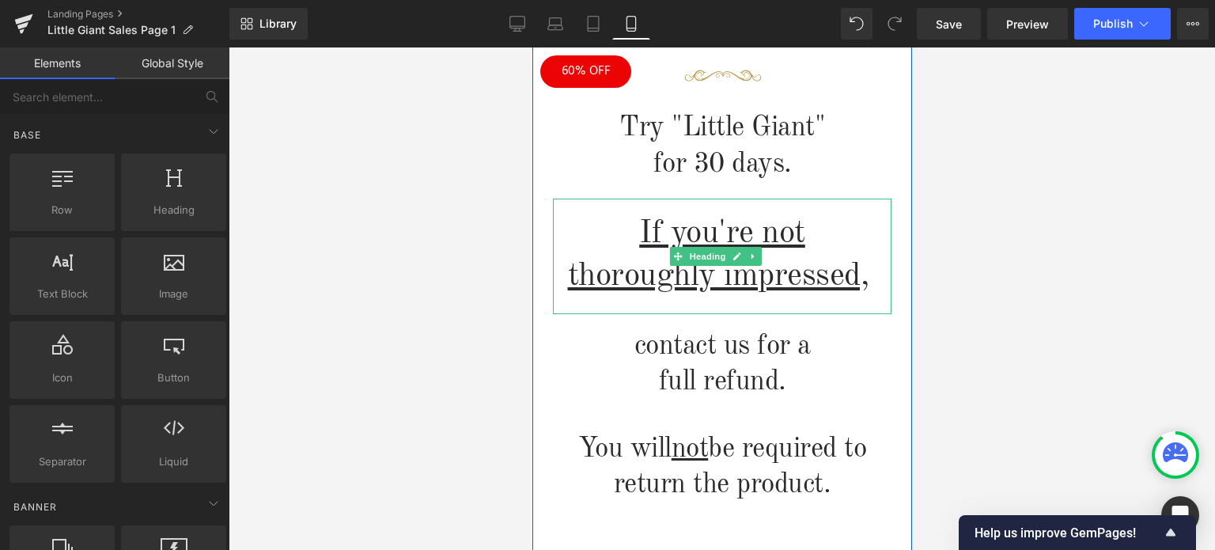
click at [603, 260] on u "thoroughly impressed," at bounding box center [717, 276] width 301 height 32
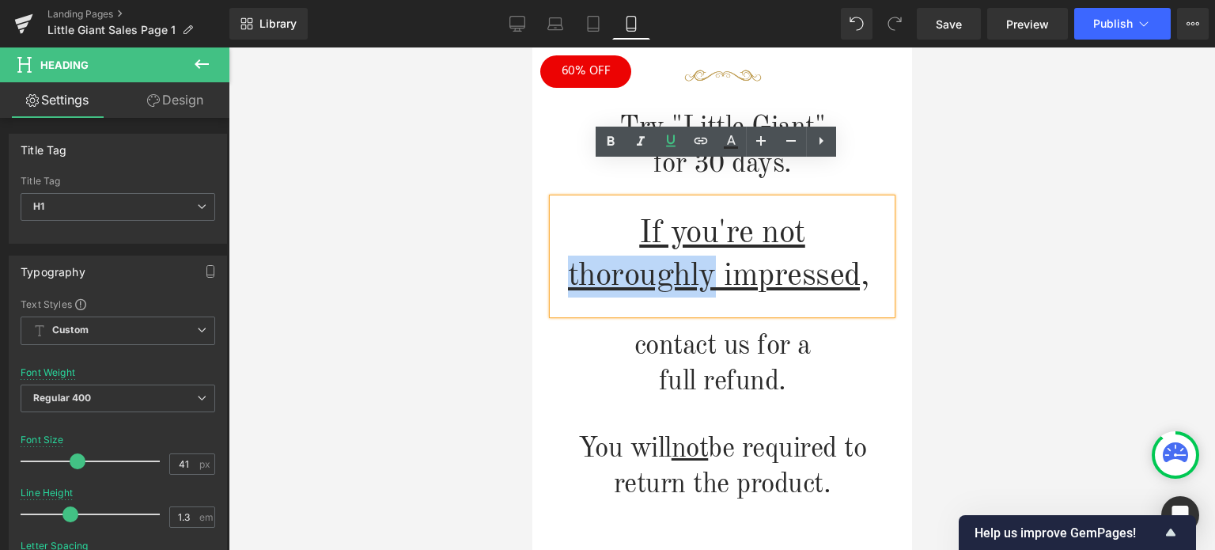
drag, startPoint x: 705, startPoint y: 239, endPoint x: 575, endPoint y: 232, distance: 130.7
click at [567, 260] on u "thoroughly impressed," at bounding box center [717, 276] width 301 height 32
copy u "thoroughly"
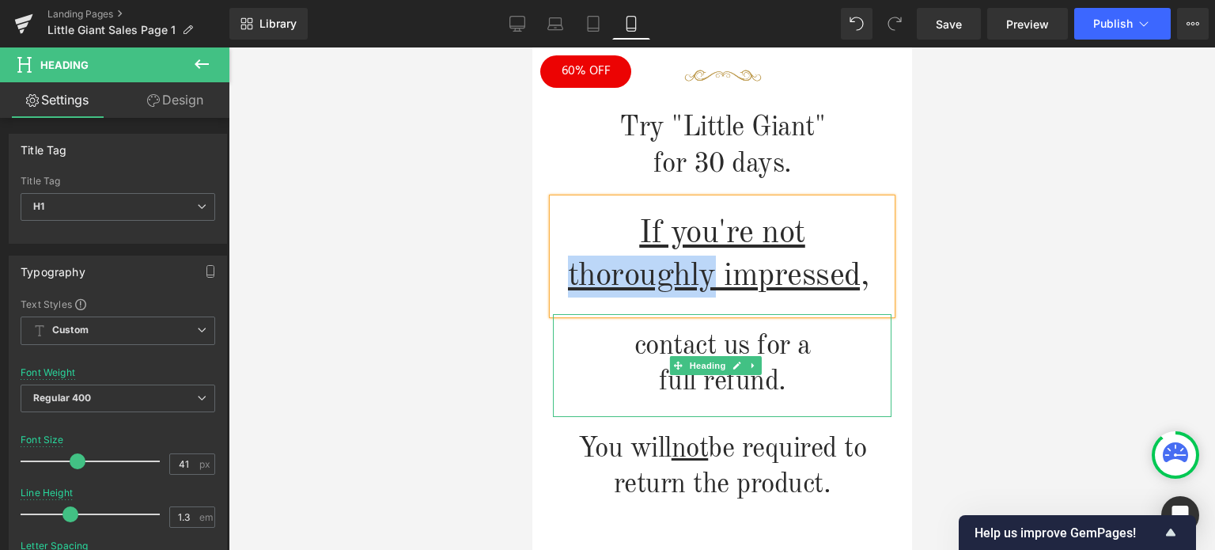
click at [869, 328] on h1 "contact us for a" at bounding box center [721, 346] width 338 height 36
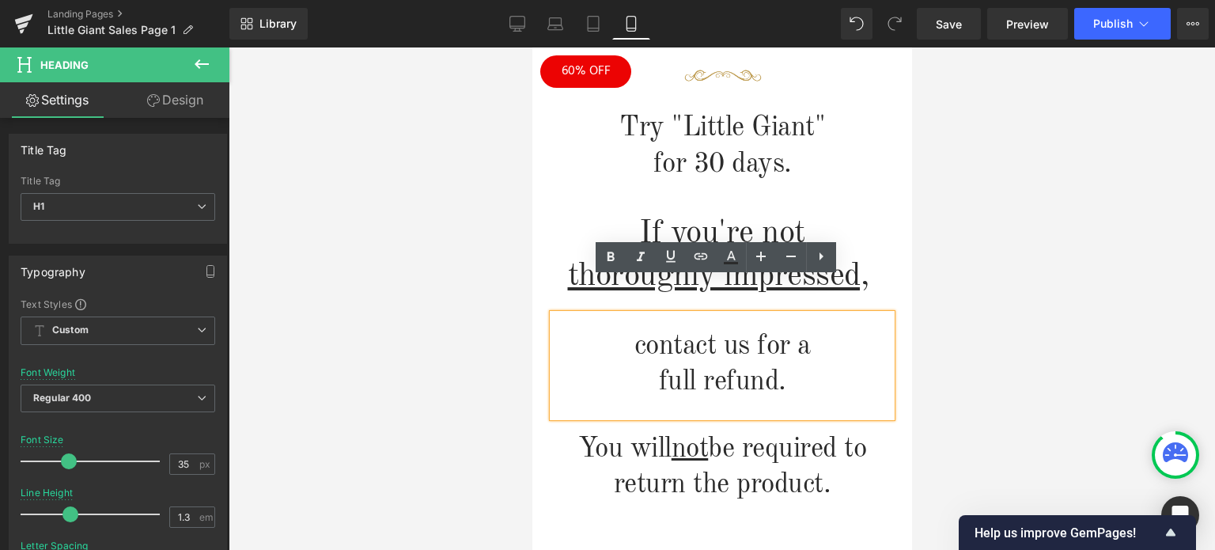
click at [1019, 229] on div at bounding box center [722, 298] width 986 height 502
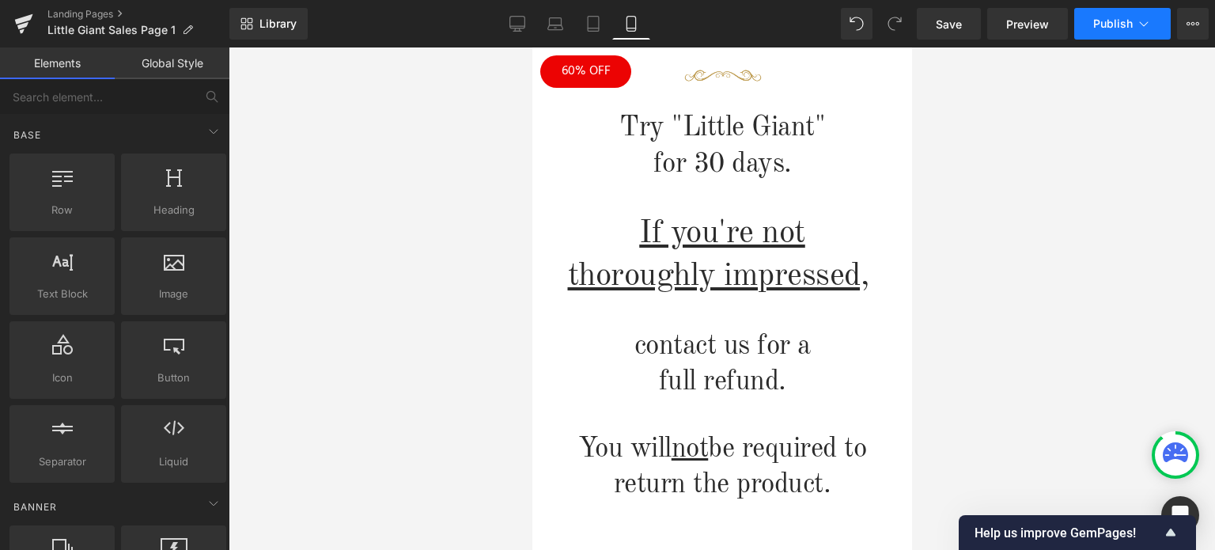
click at [1133, 20] on button "Publish" at bounding box center [1122, 24] width 96 height 32
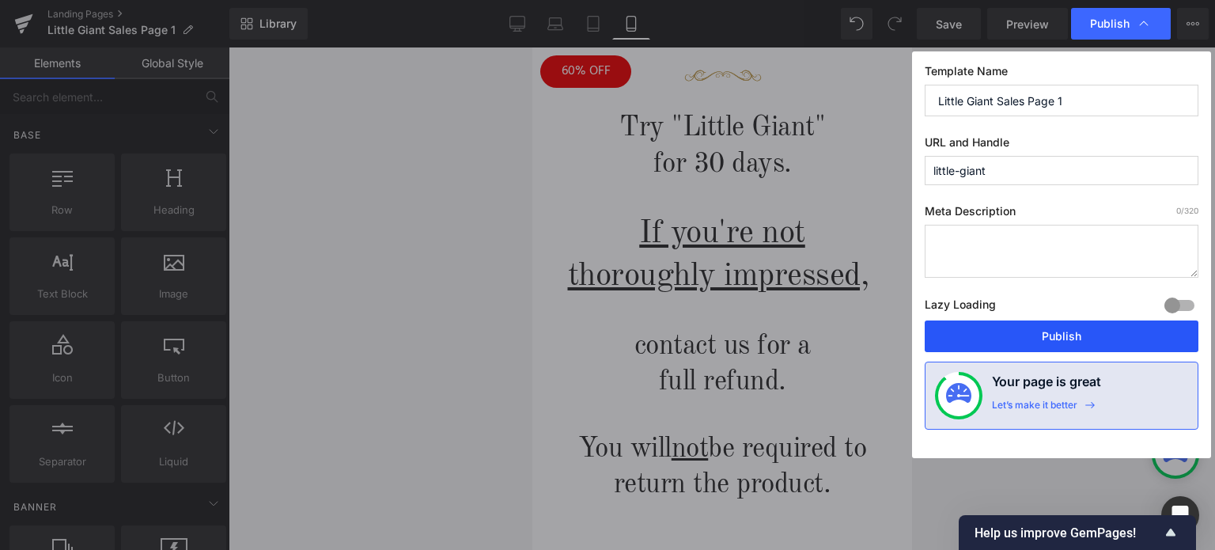
click at [1067, 337] on button "Publish" at bounding box center [1061, 336] width 274 height 32
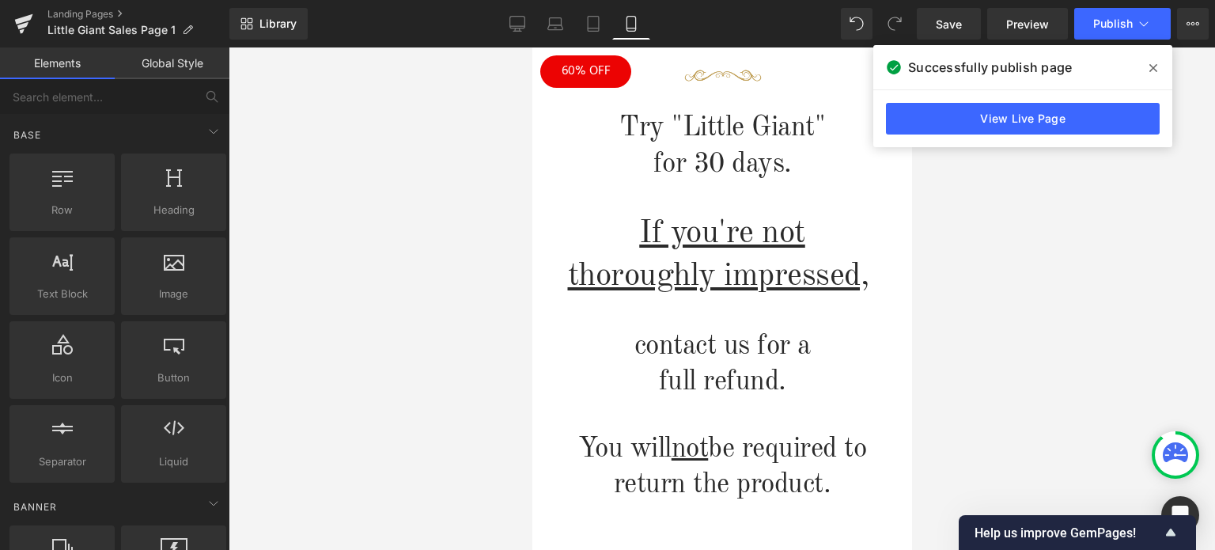
click at [1151, 66] on icon at bounding box center [1153, 68] width 8 height 8
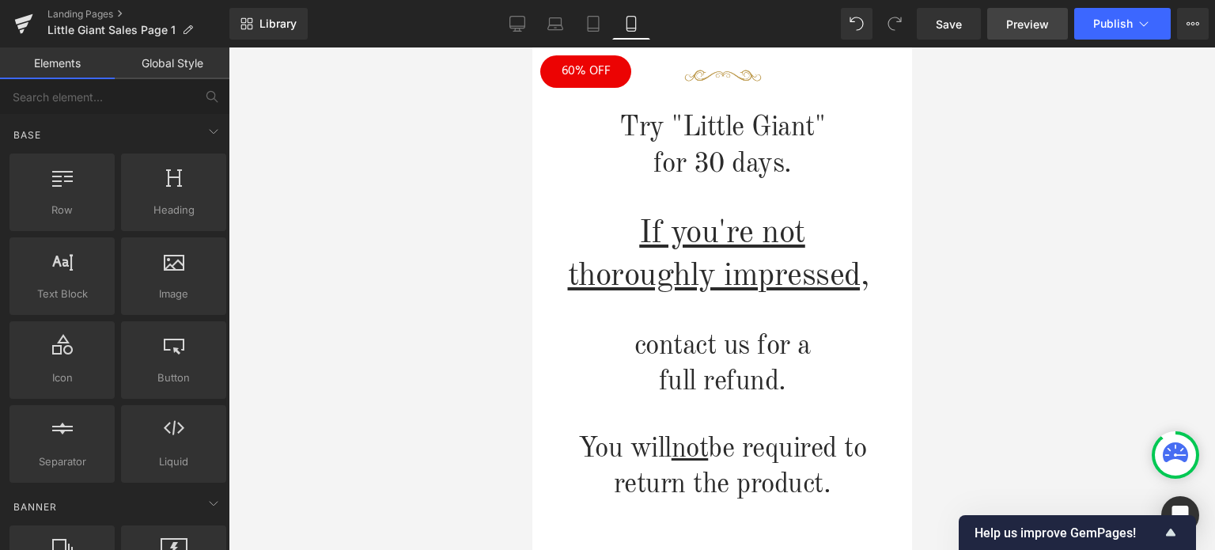
click at [1038, 24] on span "Preview" at bounding box center [1027, 24] width 43 height 17
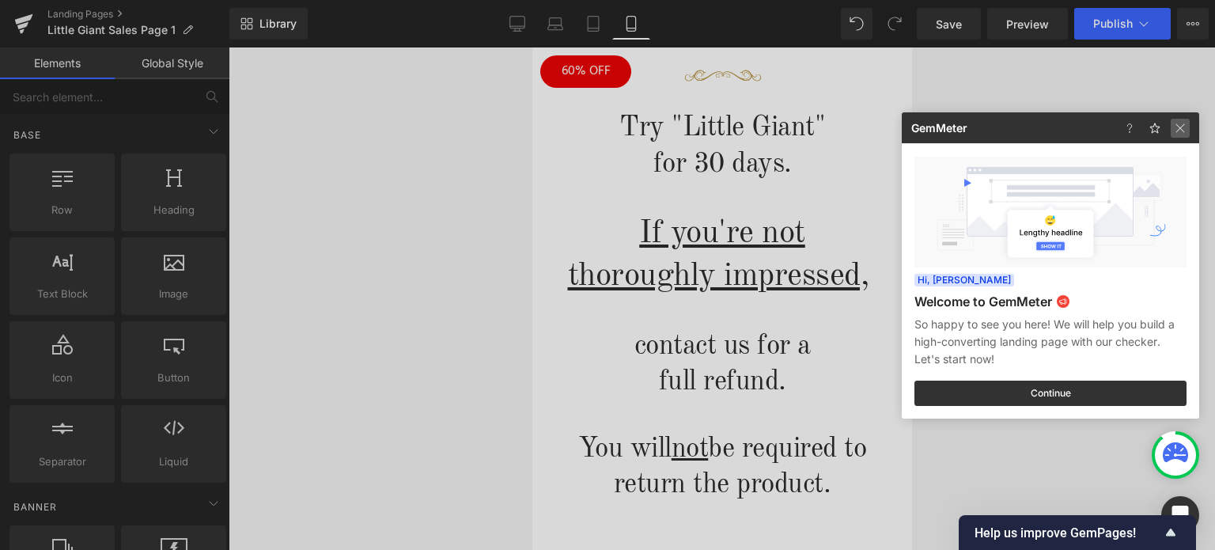
click at [1180, 130] on img at bounding box center [1179, 128] width 19 height 19
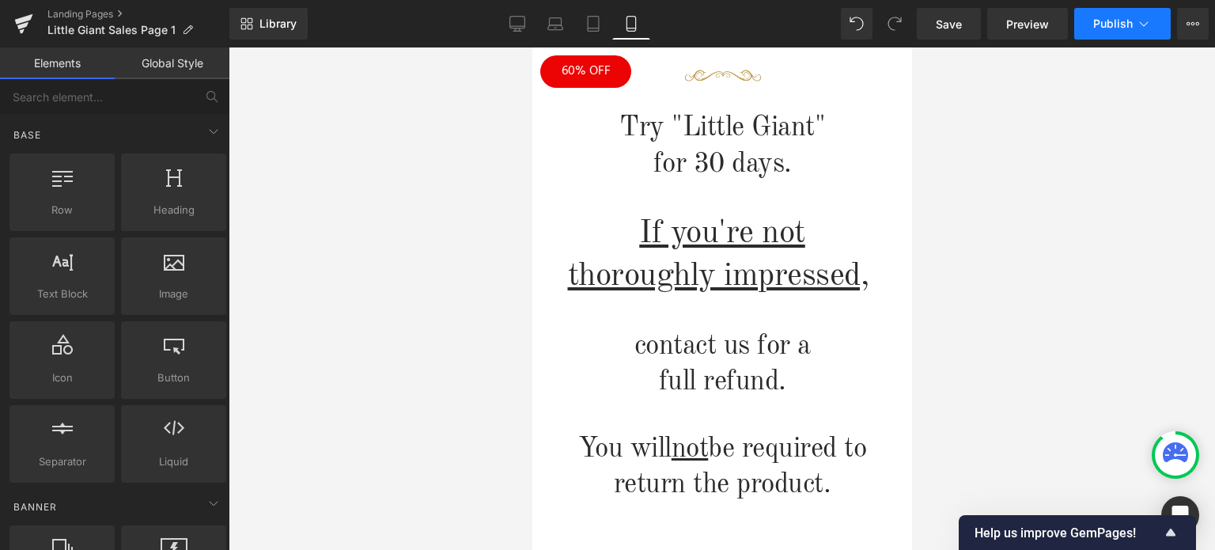
click at [1126, 18] on span "Publish" at bounding box center [1113, 23] width 40 height 13
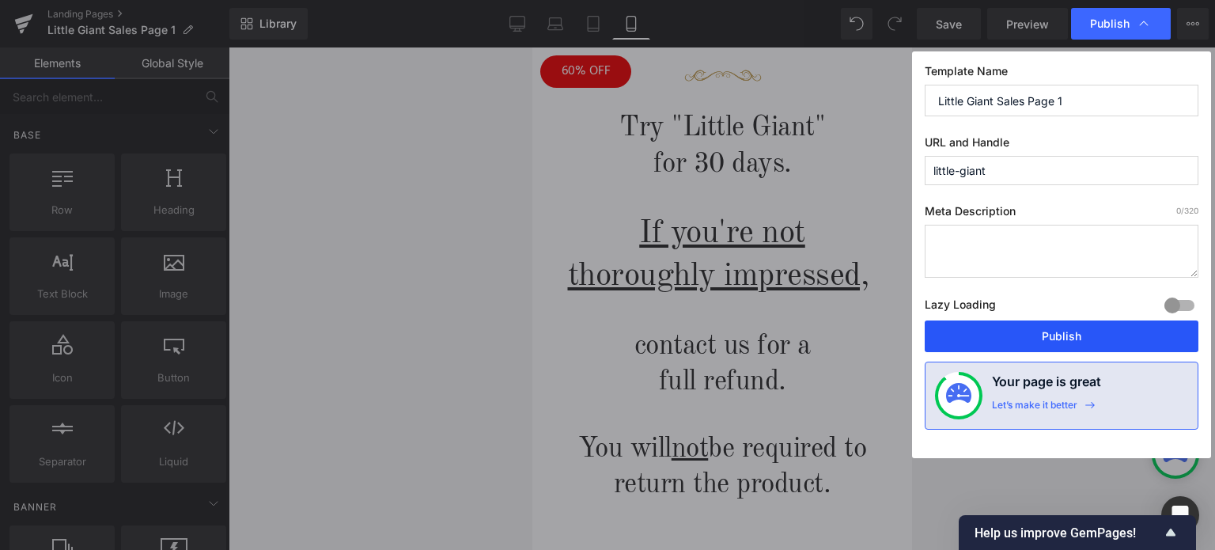
click at [1076, 333] on button "Publish" at bounding box center [1061, 336] width 274 height 32
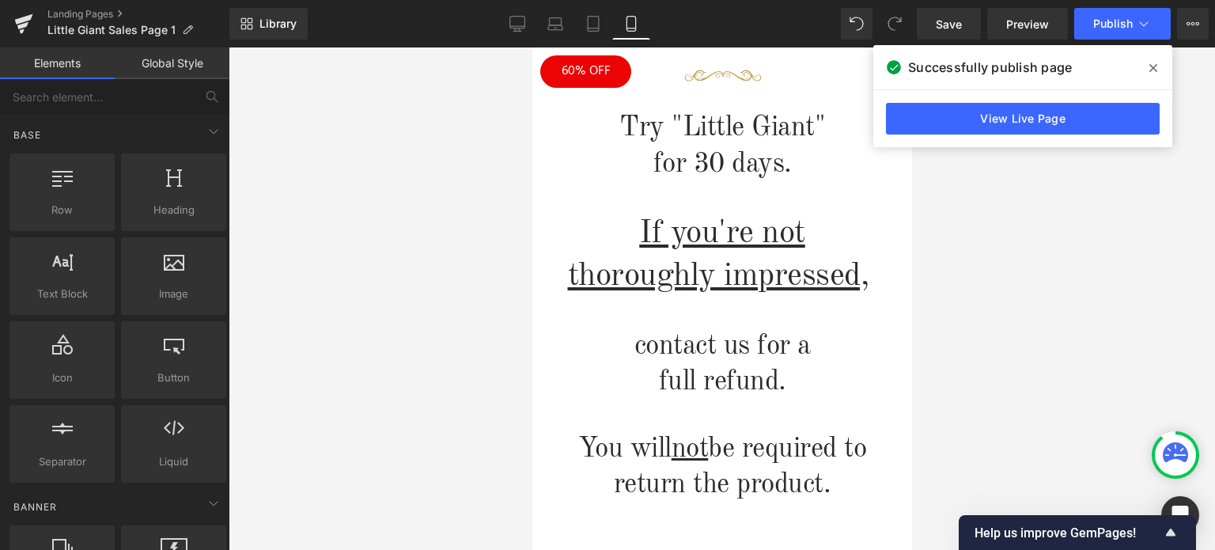
click at [1151, 68] on icon at bounding box center [1153, 68] width 8 height 13
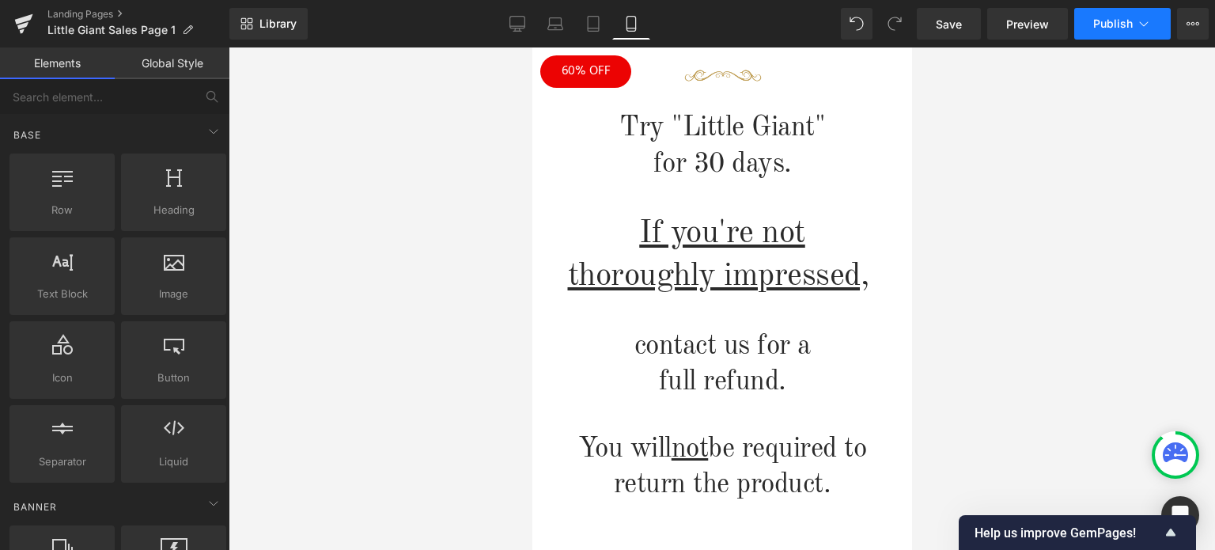
click at [1120, 21] on span "Publish" at bounding box center [1113, 23] width 40 height 13
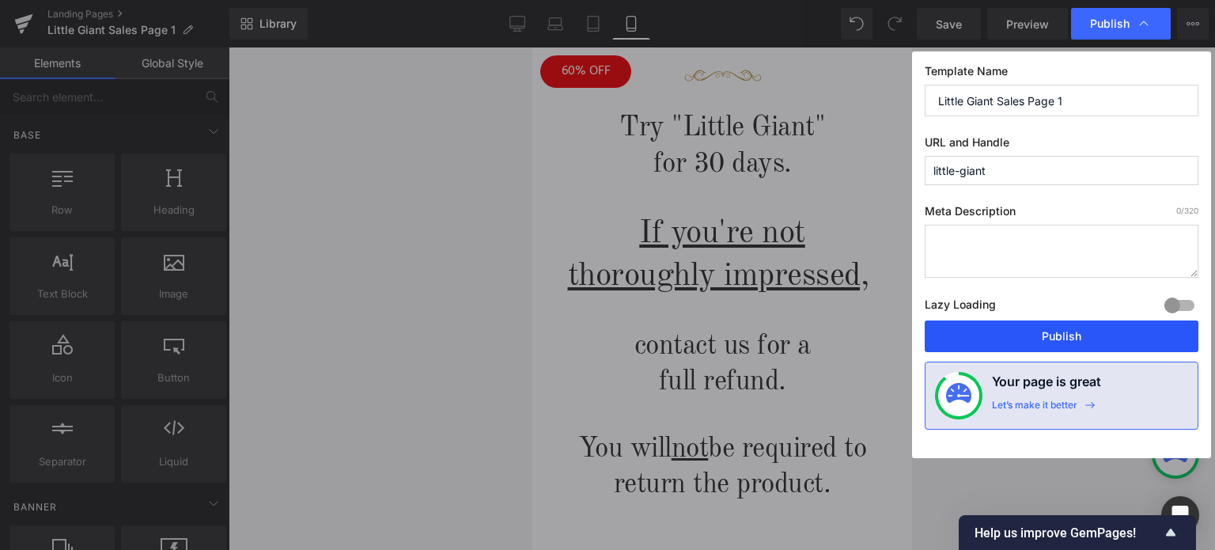
drag, startPoint x: 1071, startPoint y: 338, endPoint x: 238, endPoint y: 265, distance: 835.9
click at [1071, 338] on button "Publish" at bounding box center [1061, 336] width 274 height 32
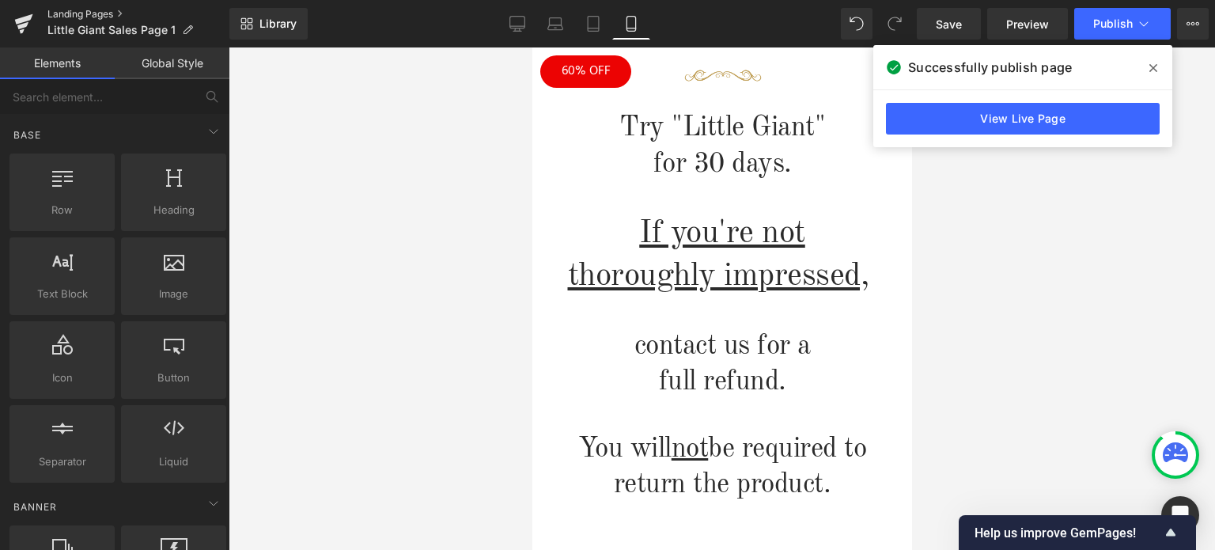
click at [90, 12] on link "Landing Pages" at bounding box center [138, 14] width 182 height 13
